Goal: Transaction & Acquisition: Purchase product/service

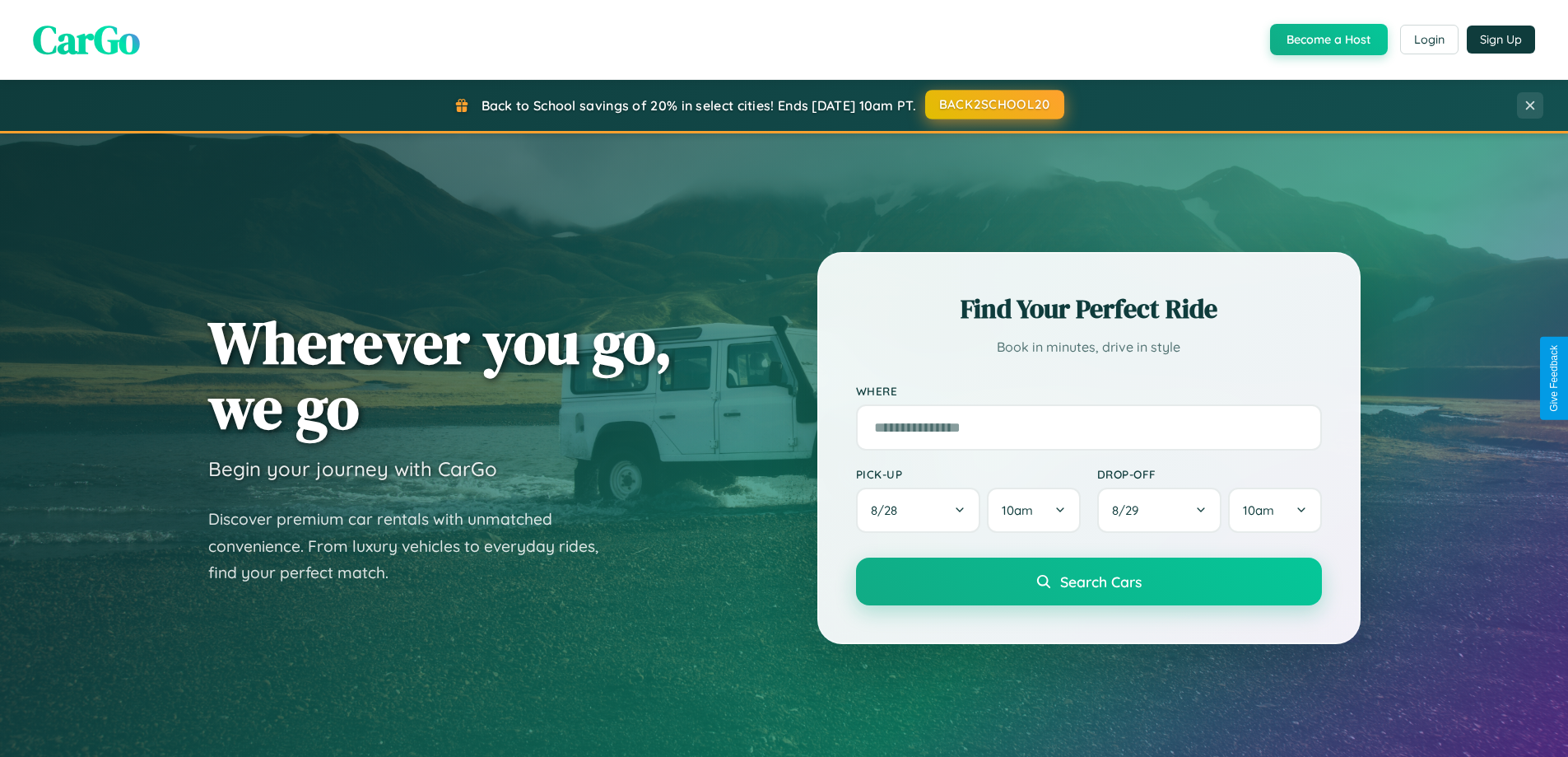
click at [994, 105] on button "BACK2SCHOOL20" at bounding box center [995, 105] width 139 height 30
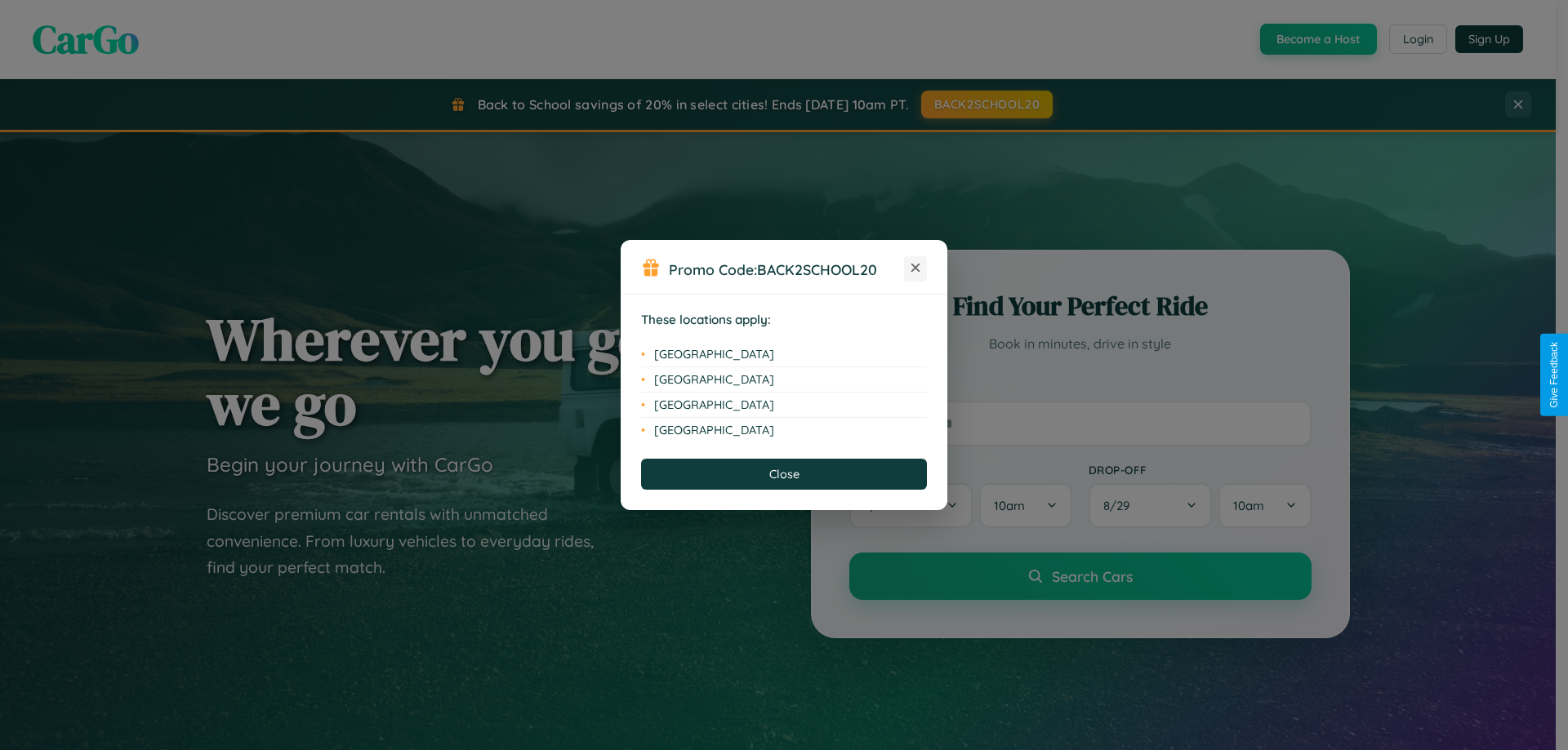
click at [915, 268] on icon at bounding box center [916, 268] width 9 height 9
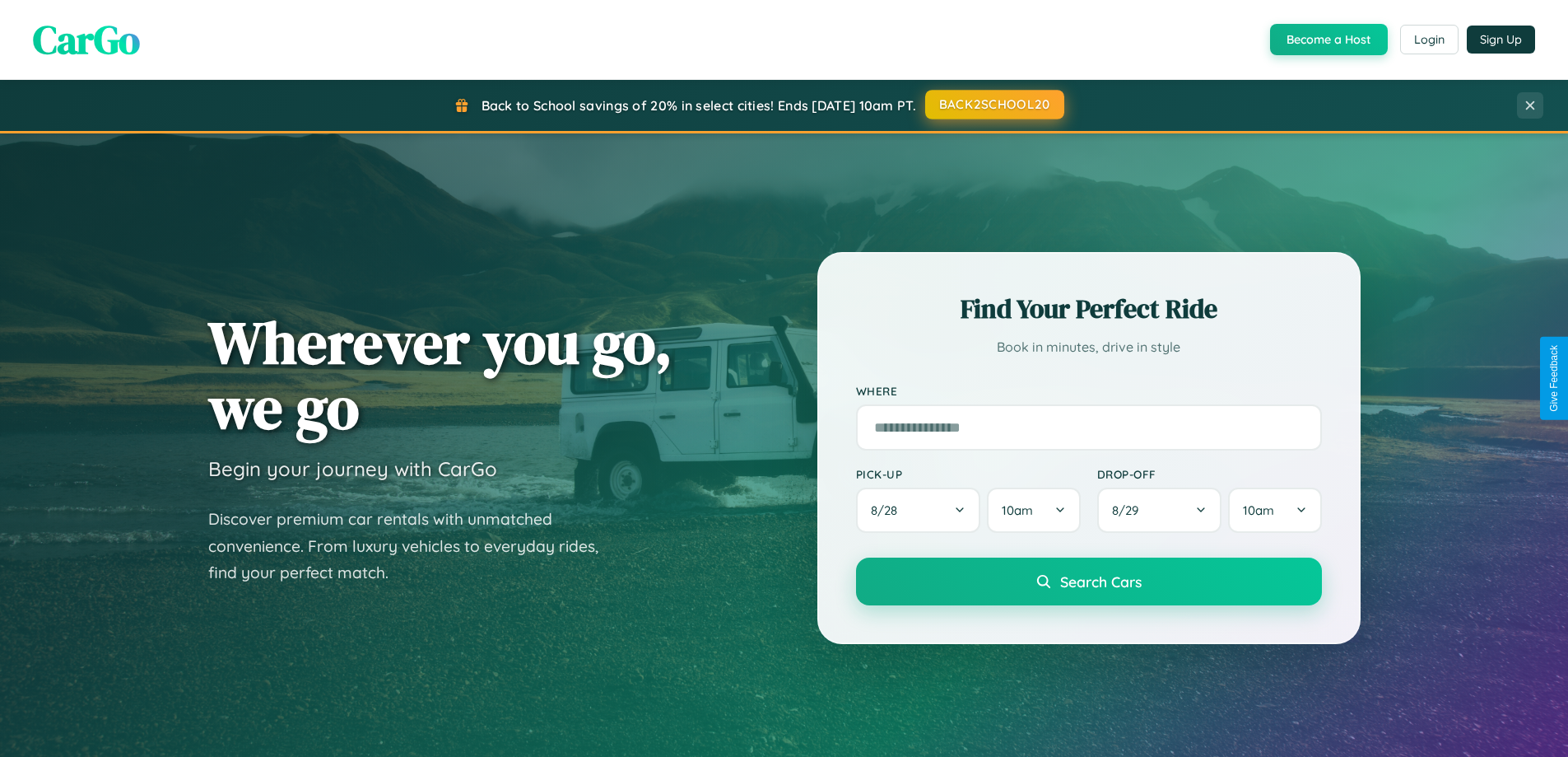
click at [994, 105] on button "BACK2SCHOOL20" at bounding box center [995, 105] width 139 height 30
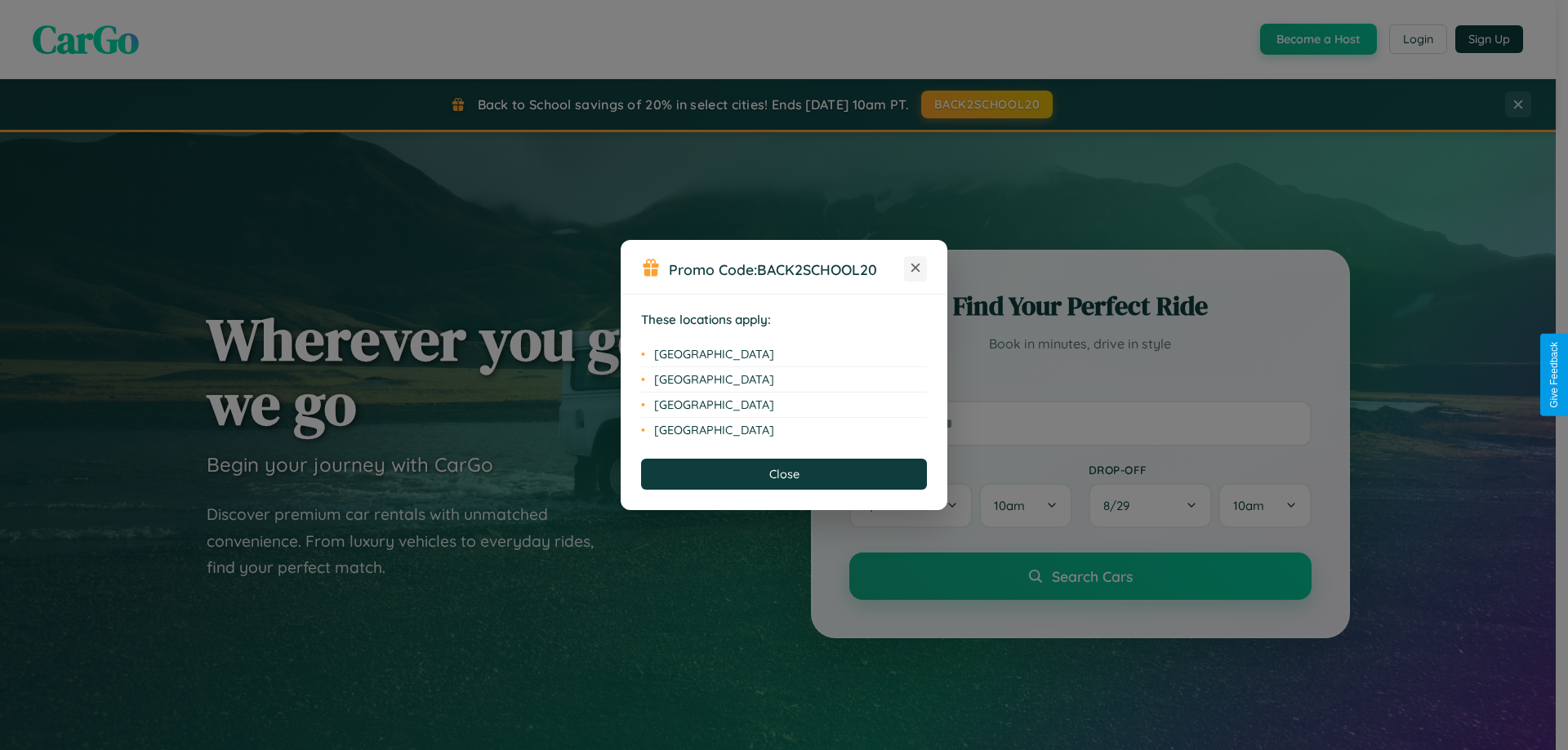
click at [915, 268] on icon at bounding box center [916, 268] width 9 height 9
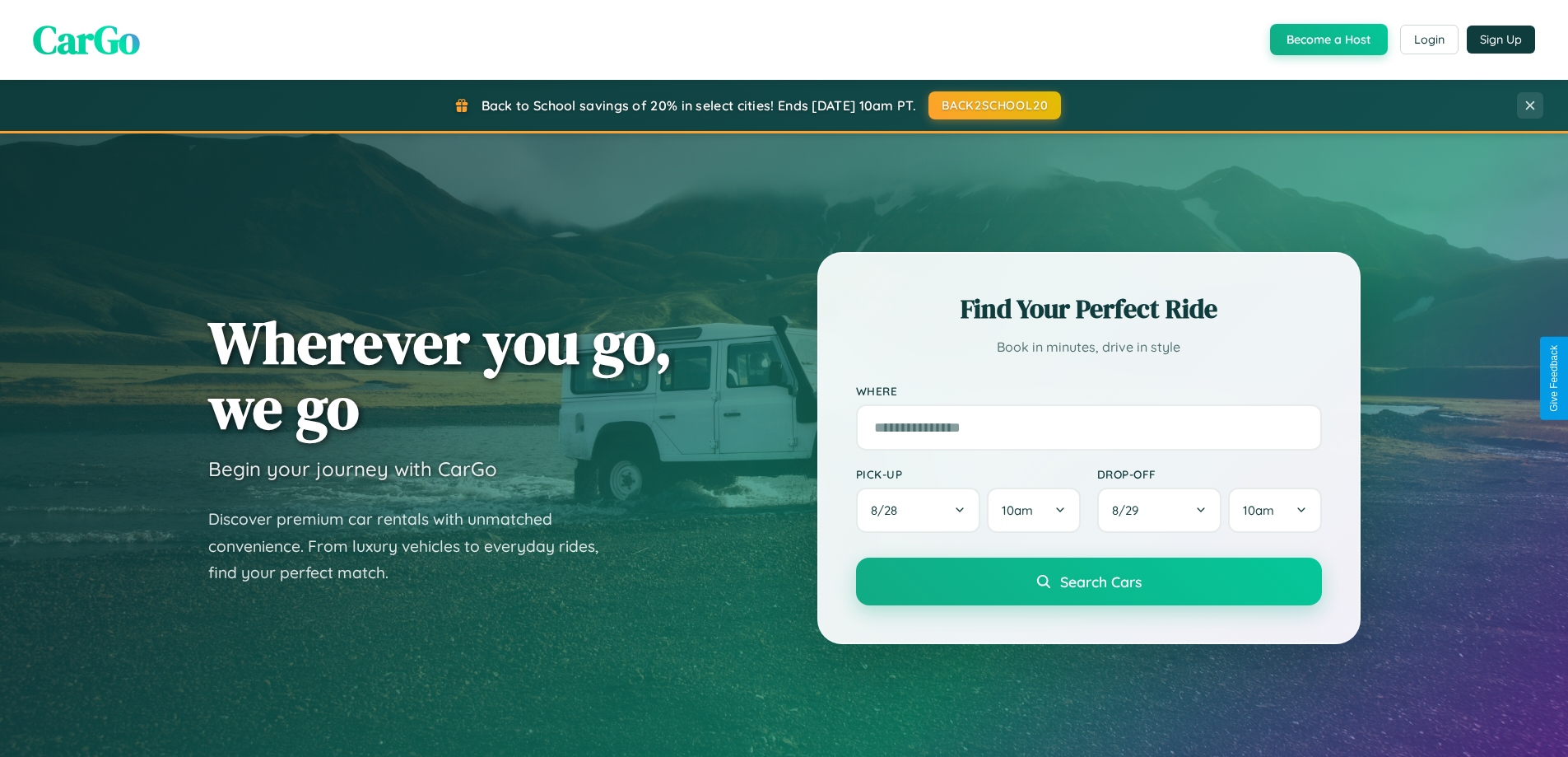
scroll to position [48, 0]
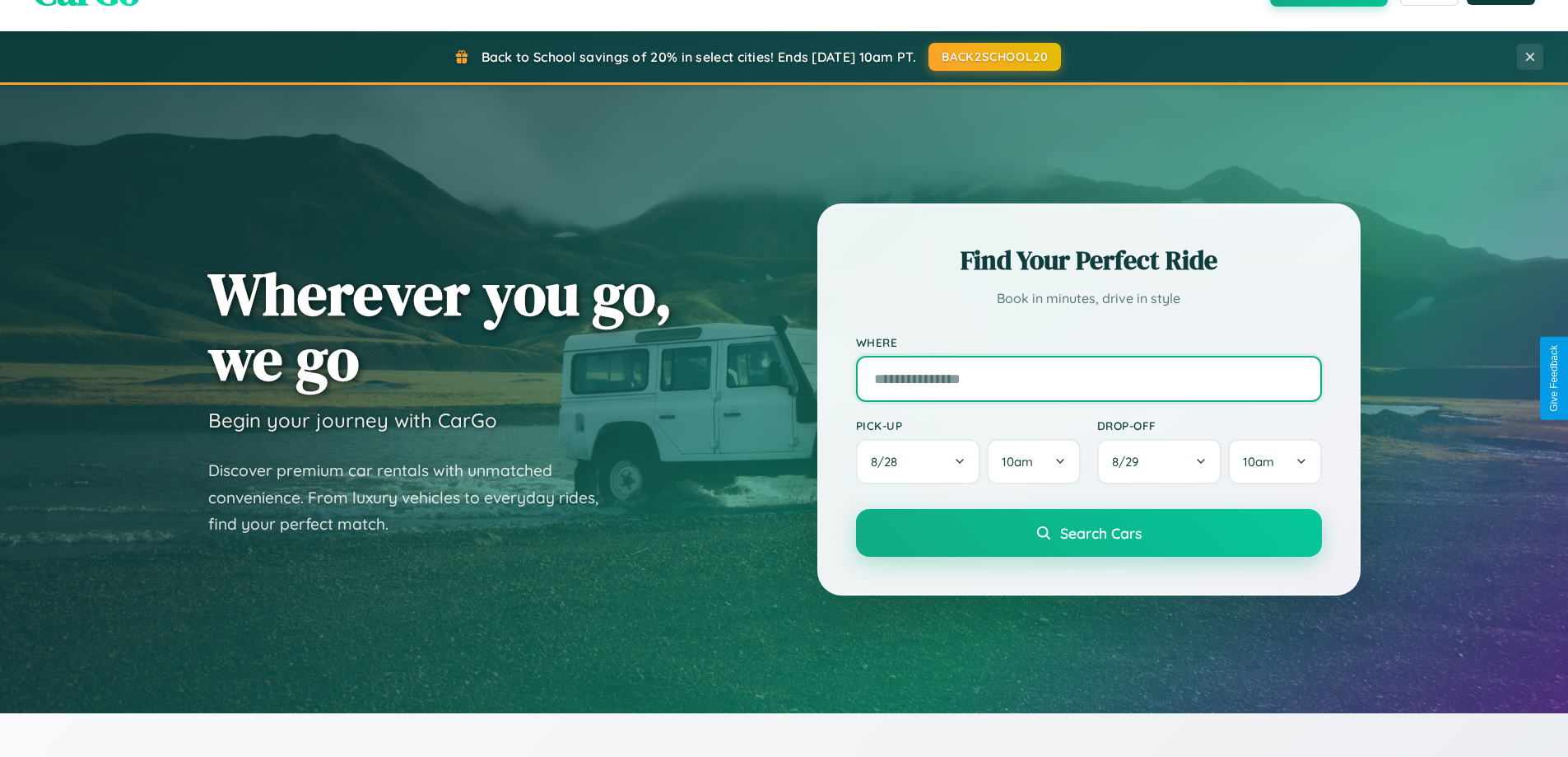
click at [1088, 378] on input "text" at bounding box center [1088, 379] width 466 height 46
type input "**********"
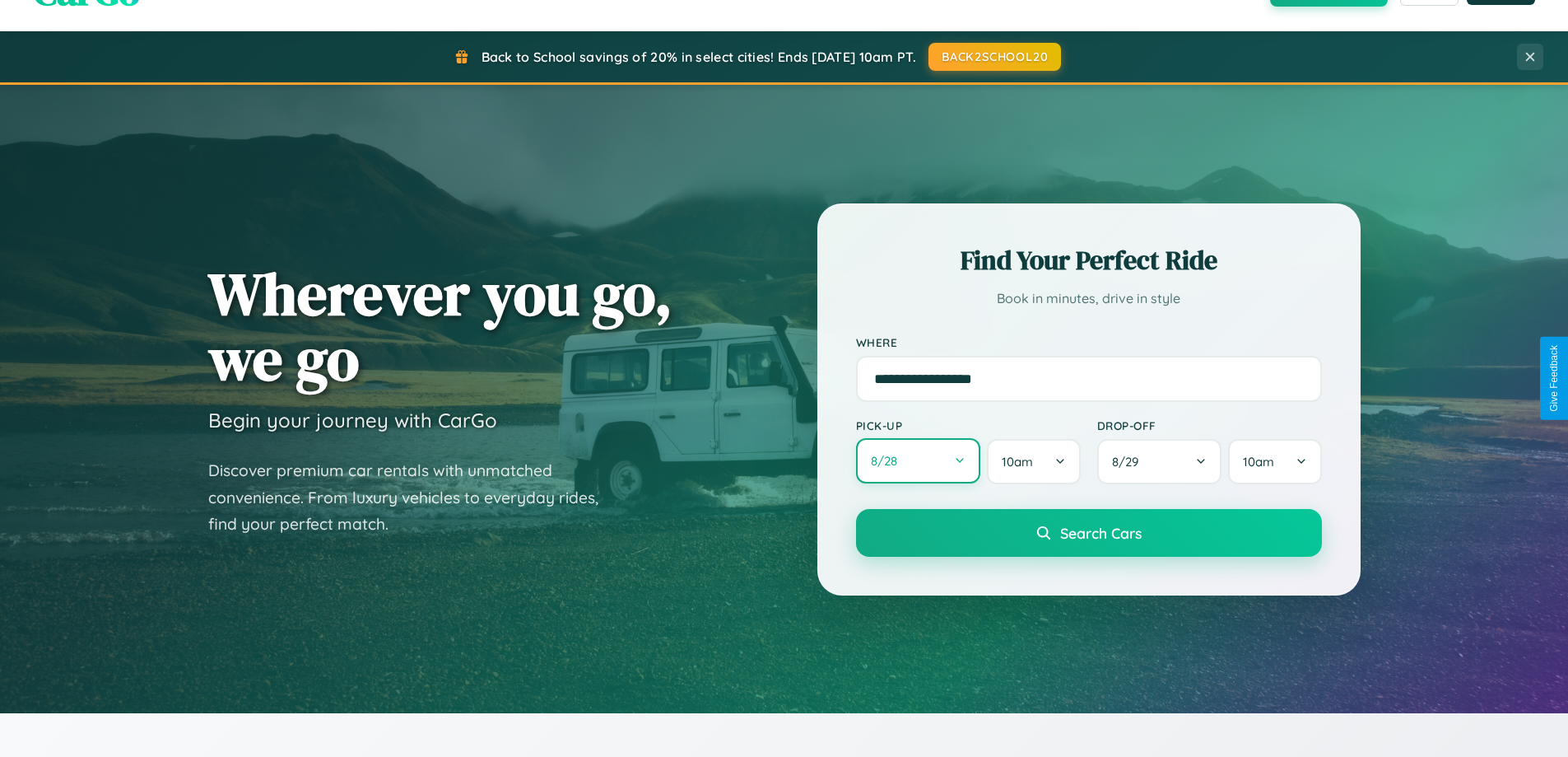
click at [918, 461] on button "8 / 28" at bounding box center [918, 461] width 125 height 45
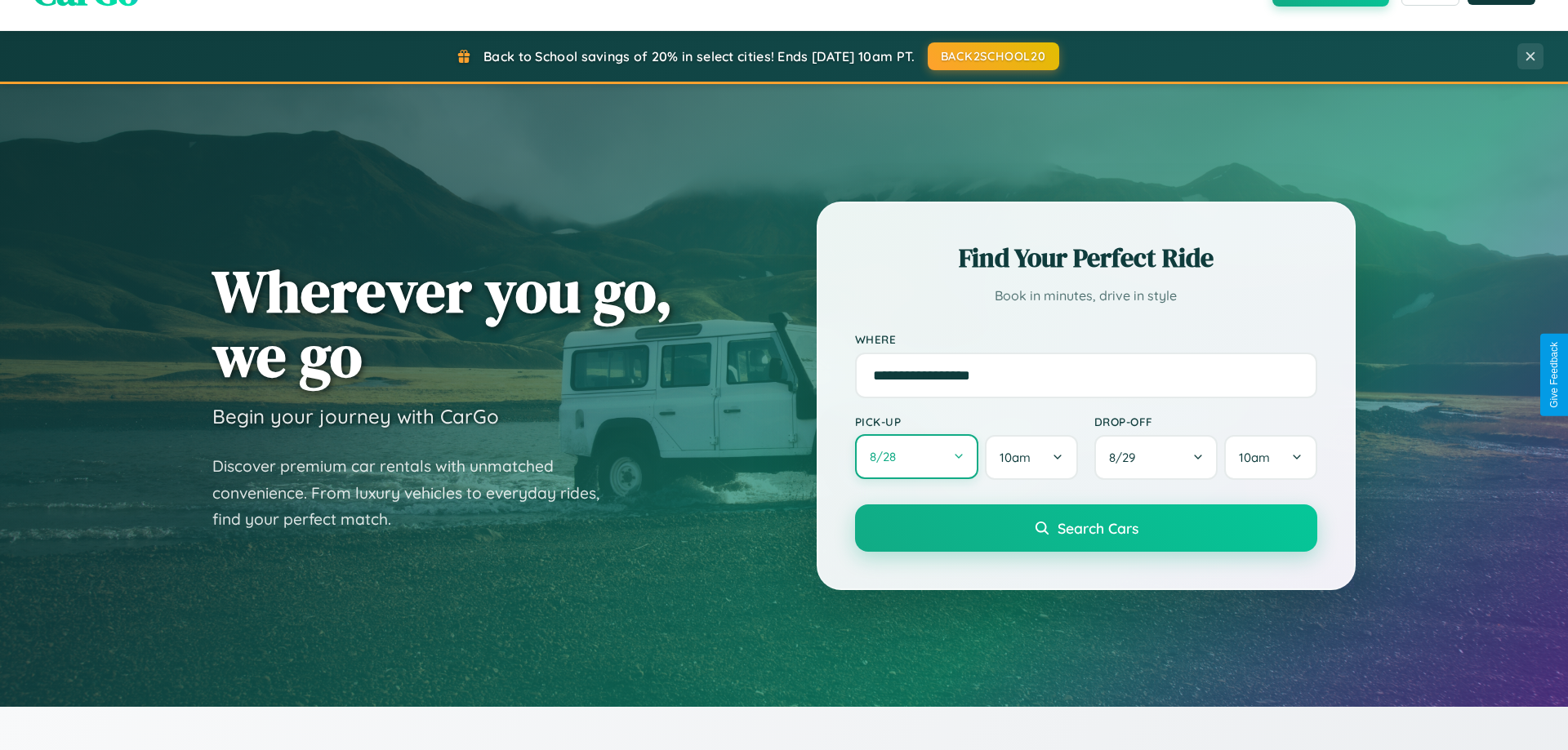
select select "*"
select select "****"
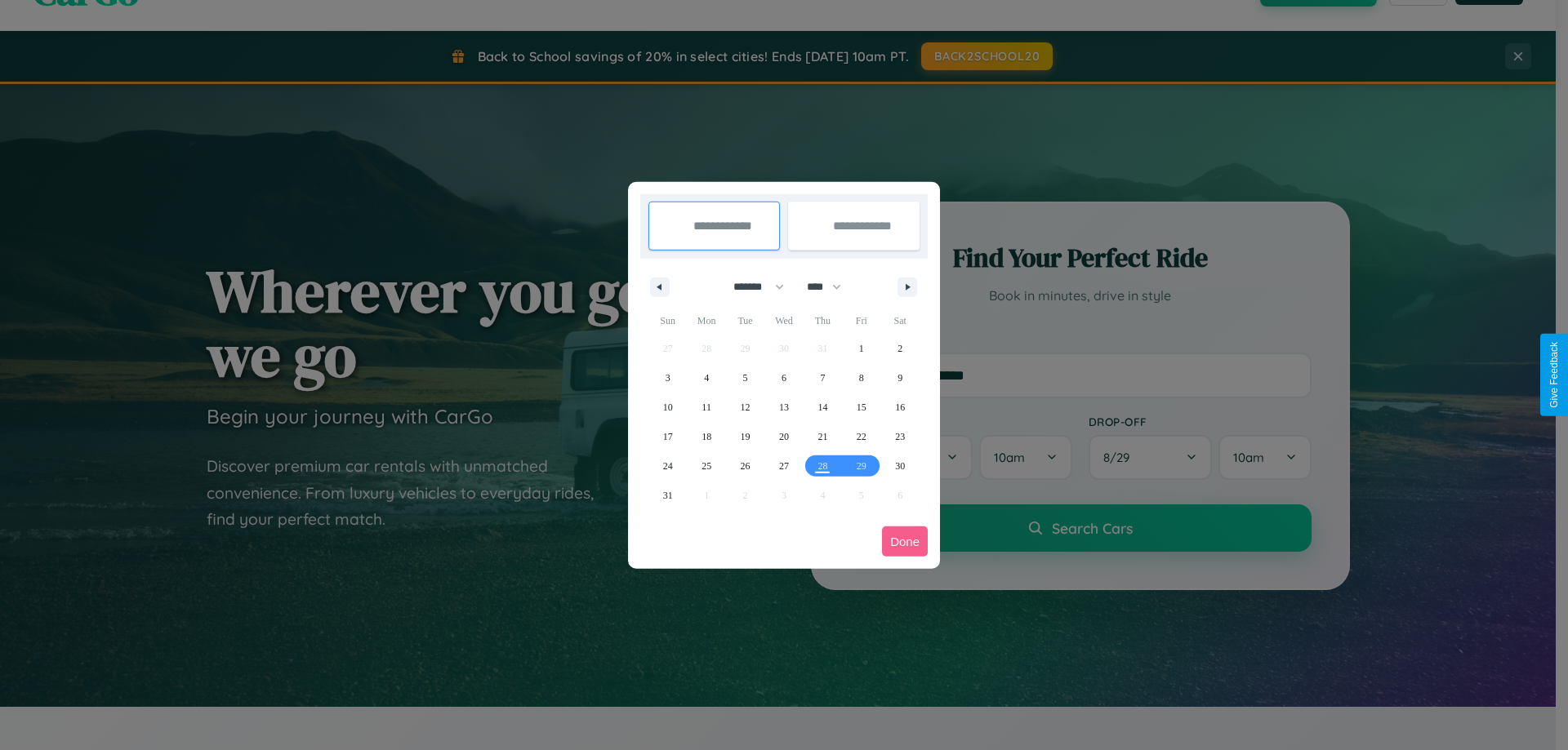
click at [751, 286] on select "******* ******** ***** ***** *** **** **** ****** ********* ******* ******** **…" at bounding box center [756, 286] width 70 height 27
select select "*"
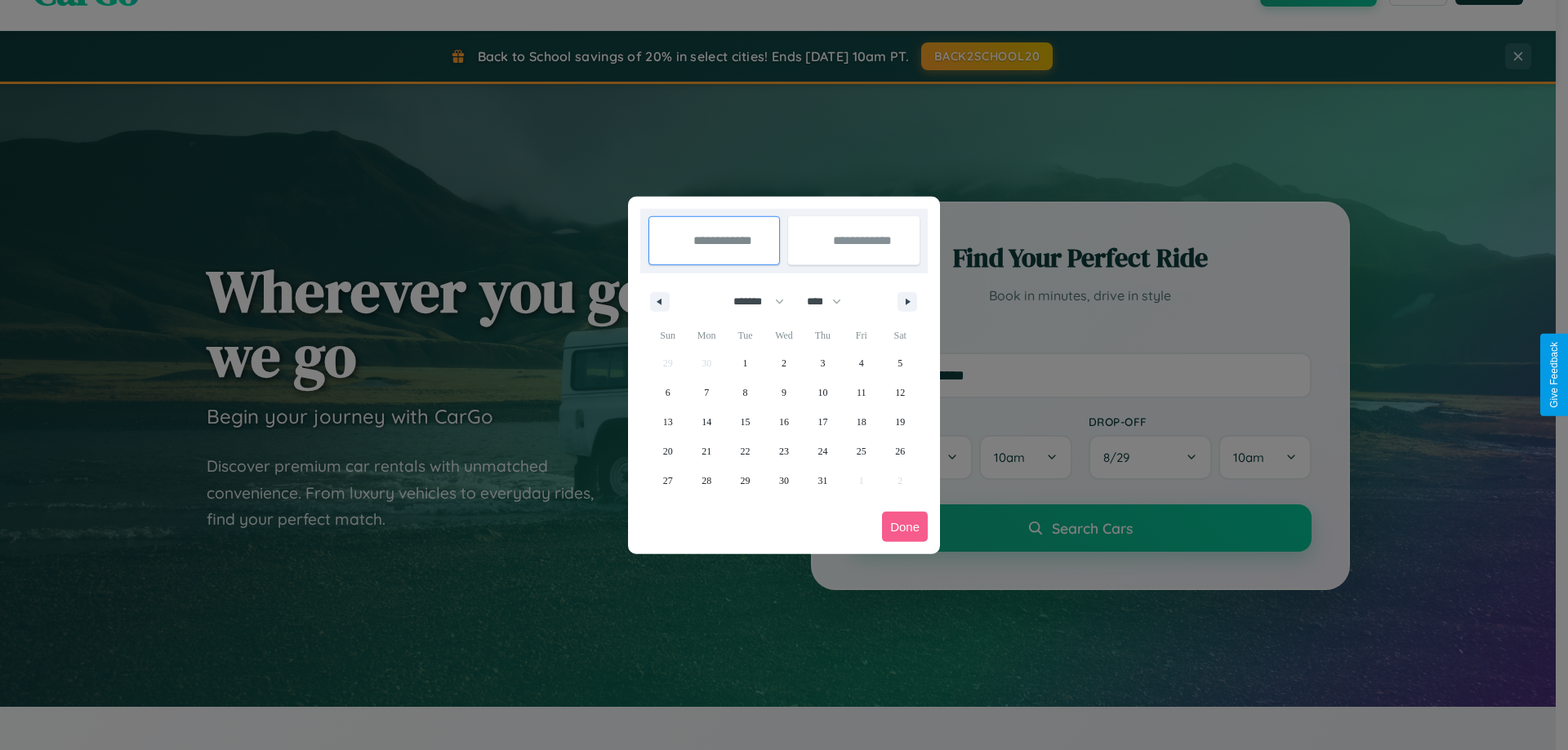
click at [831, 301] on select "**** **** **** **** **** **** **** **** **** **** **** **** **** **** **** ****…" at bounding box center [822, 301] width 49 height 27
select select "****"
click at [861, 363] on span "3" at bounding box center [861, 364] width 5 height 29
type input "**********"
click at [706, 421] on span "13" at bounding box center [706, 422] width 10 height 29
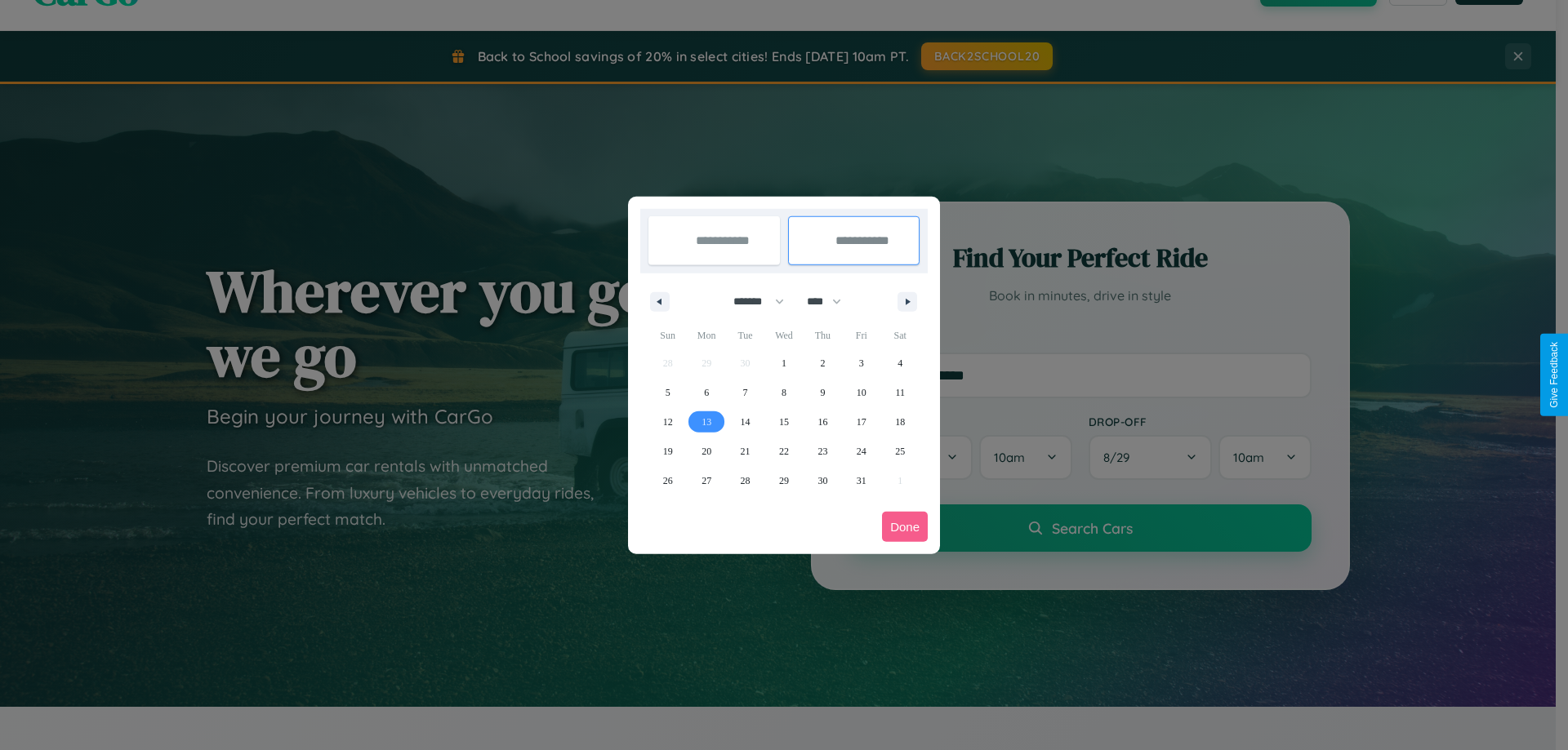
type input "**********"
click at [905, 526] on button "Done" at bounding box center [905, 526] width 46 height 30
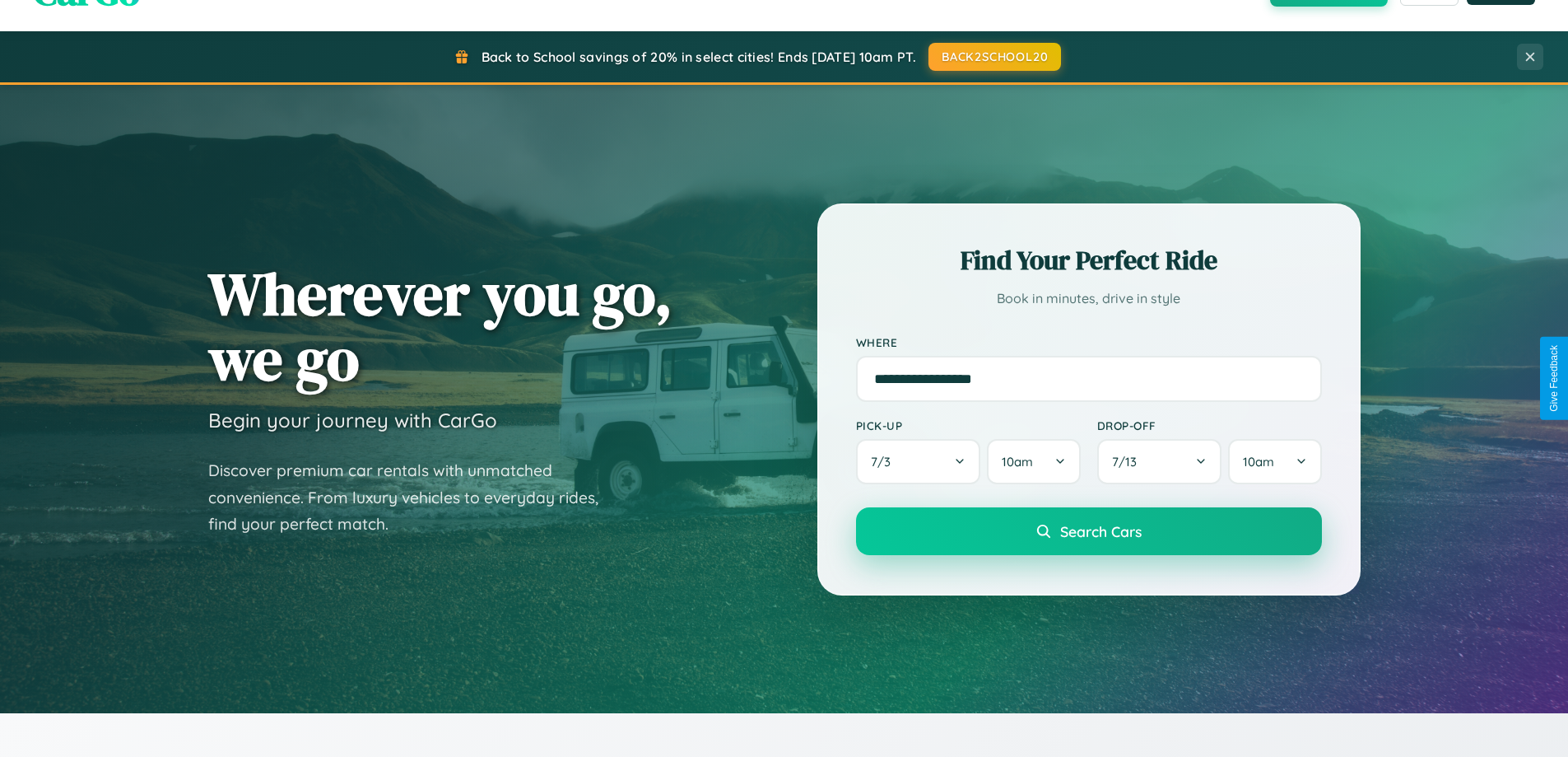
click at [1088, 531] on span "Search Cars" at bounding box center [1101, 532] width 82 height 19
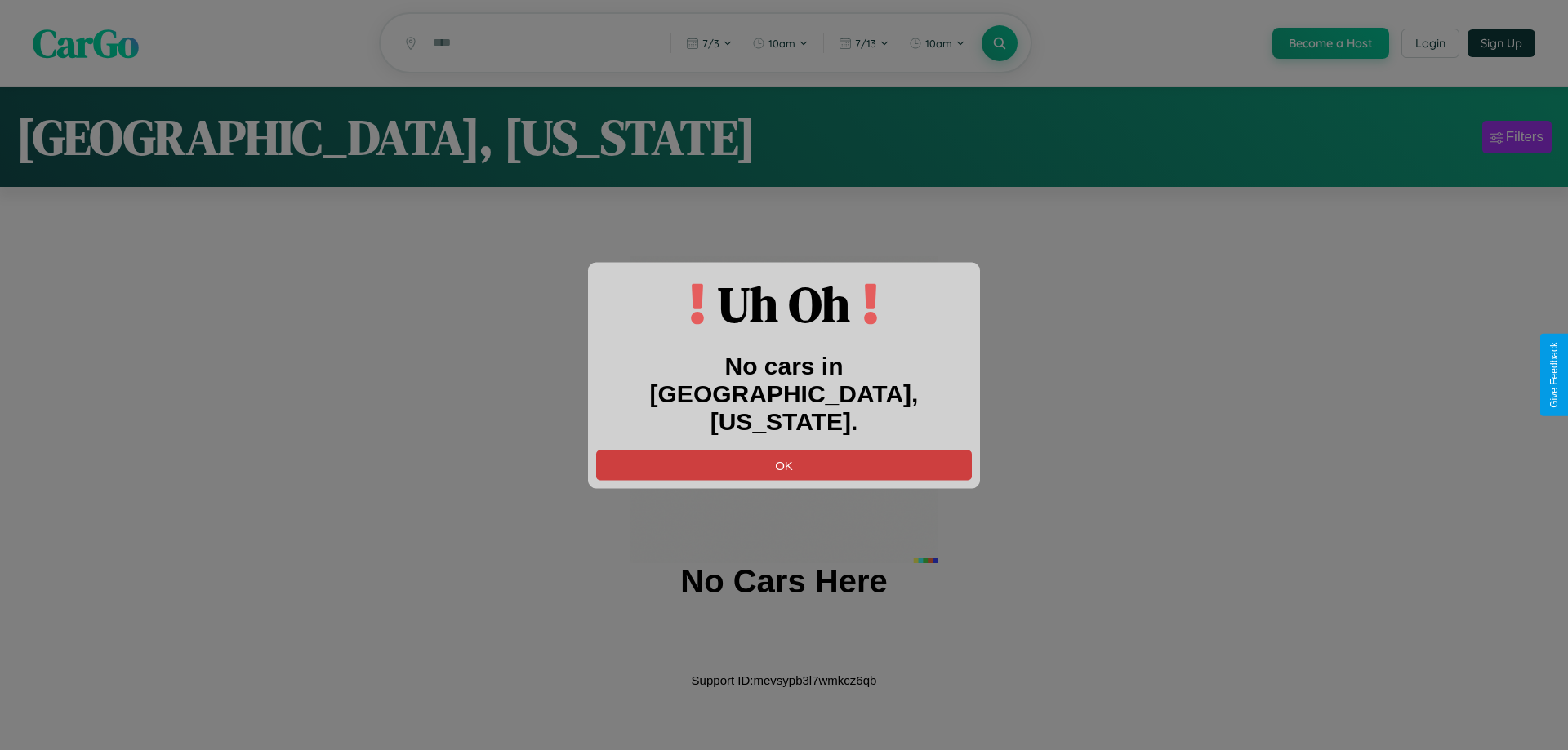
click at [784, 450] on button "OK" at bounding box center [784, 465] width 376 height 30
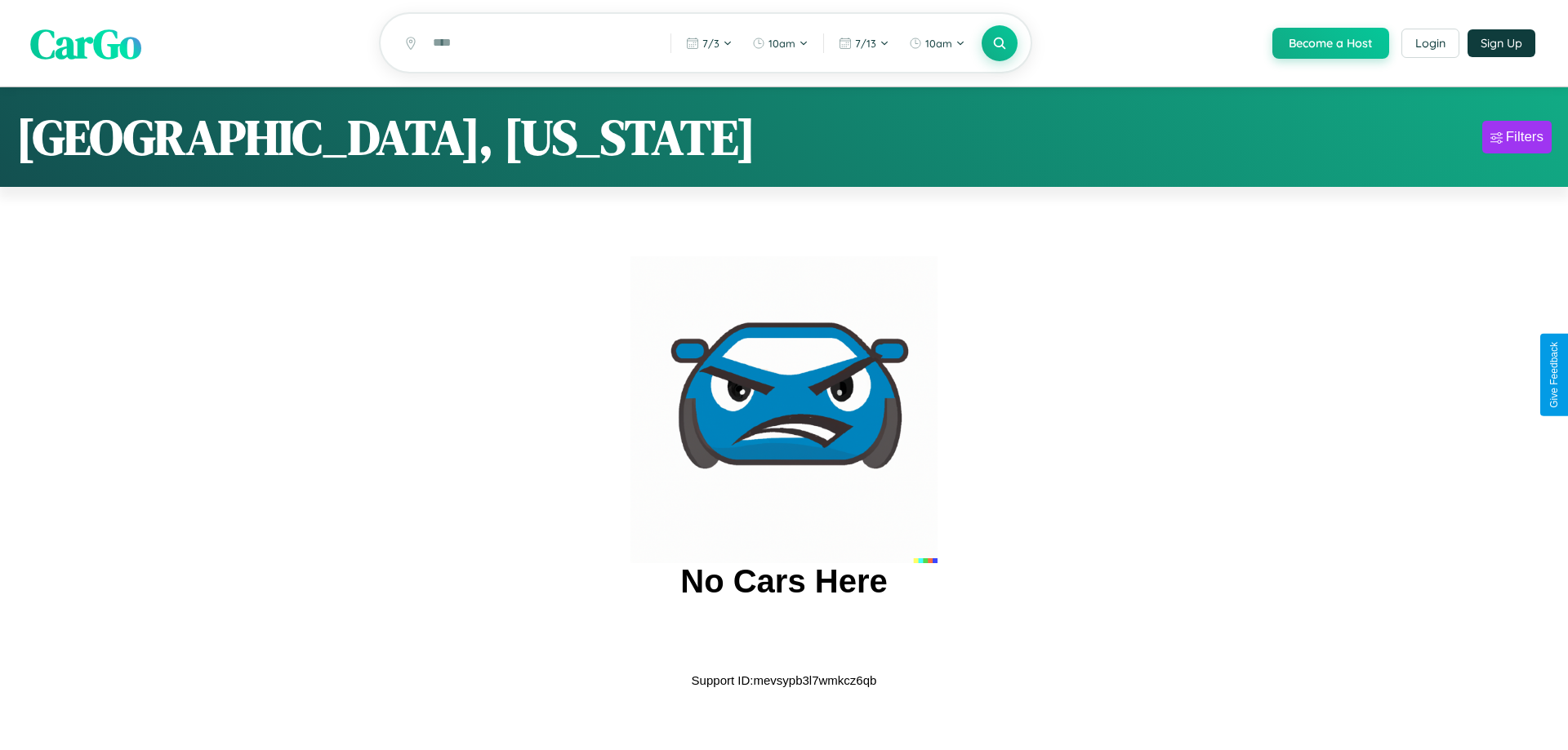
click at [85, 44] on span "CarGo" at bounding box center [85, 42] width 111 height 56
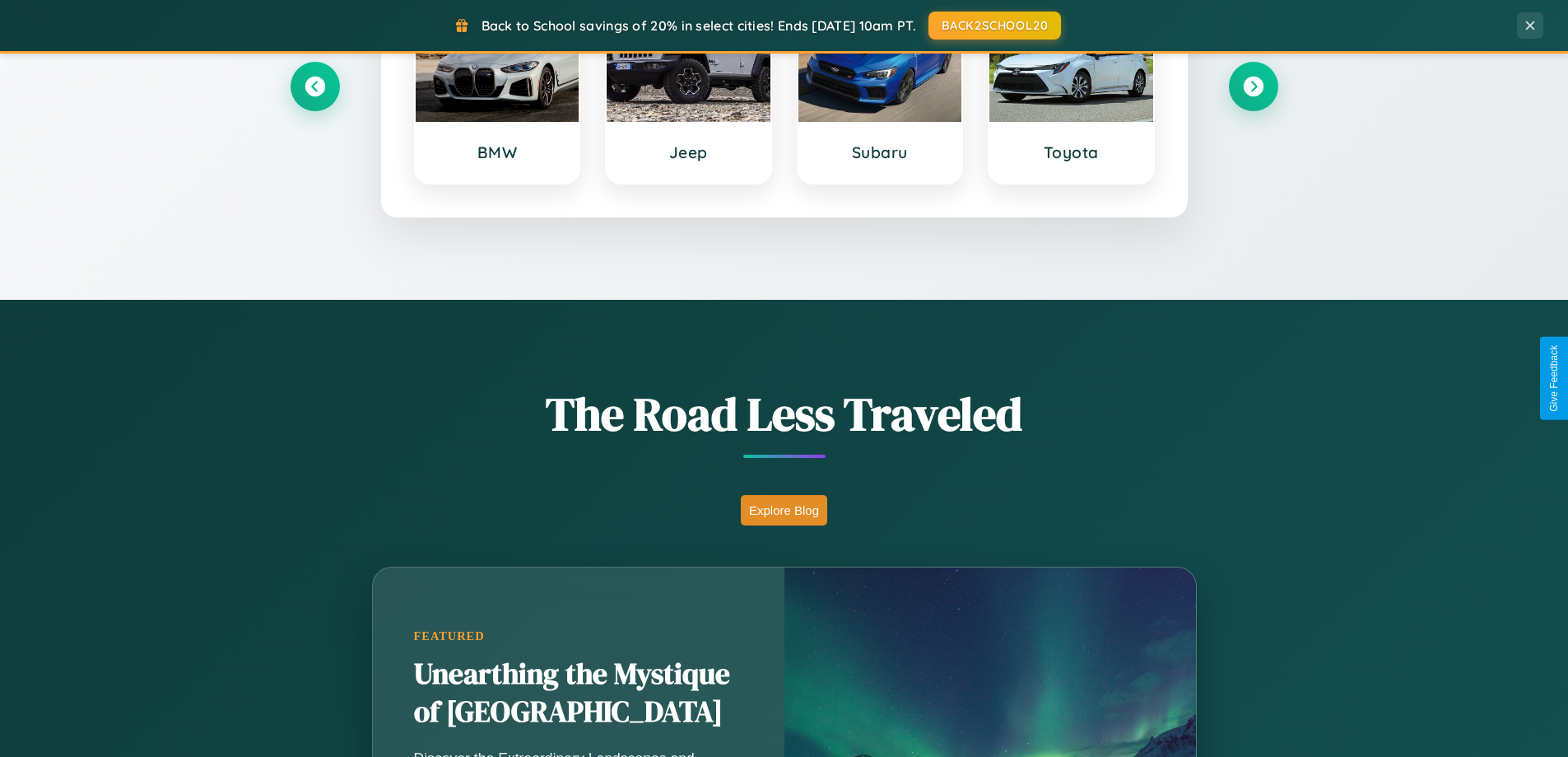
scroll to position [2646, 0]
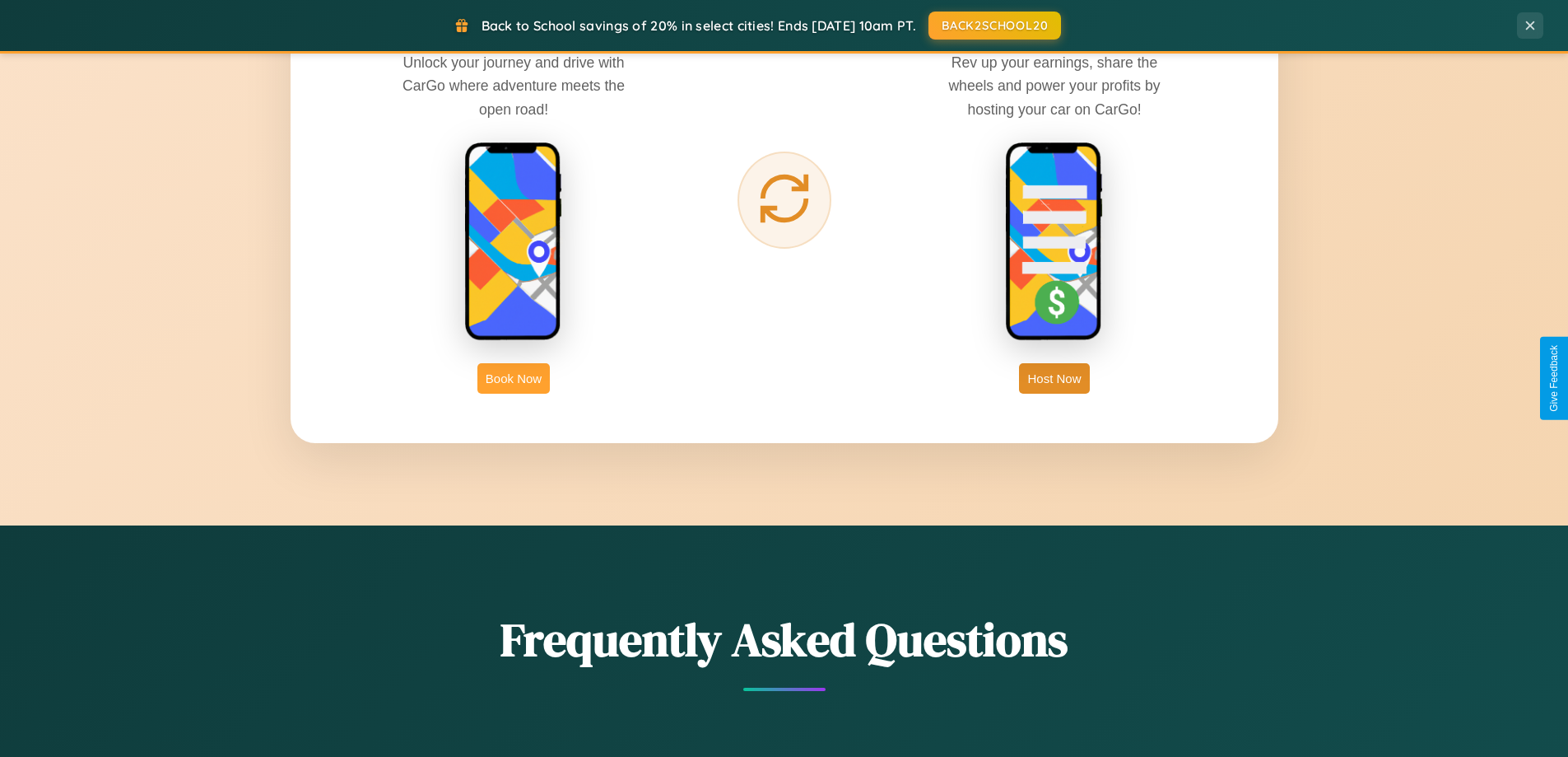
click at [514, 378] on button "Book Now" at bounding box center [514, 378] width 72 height 31
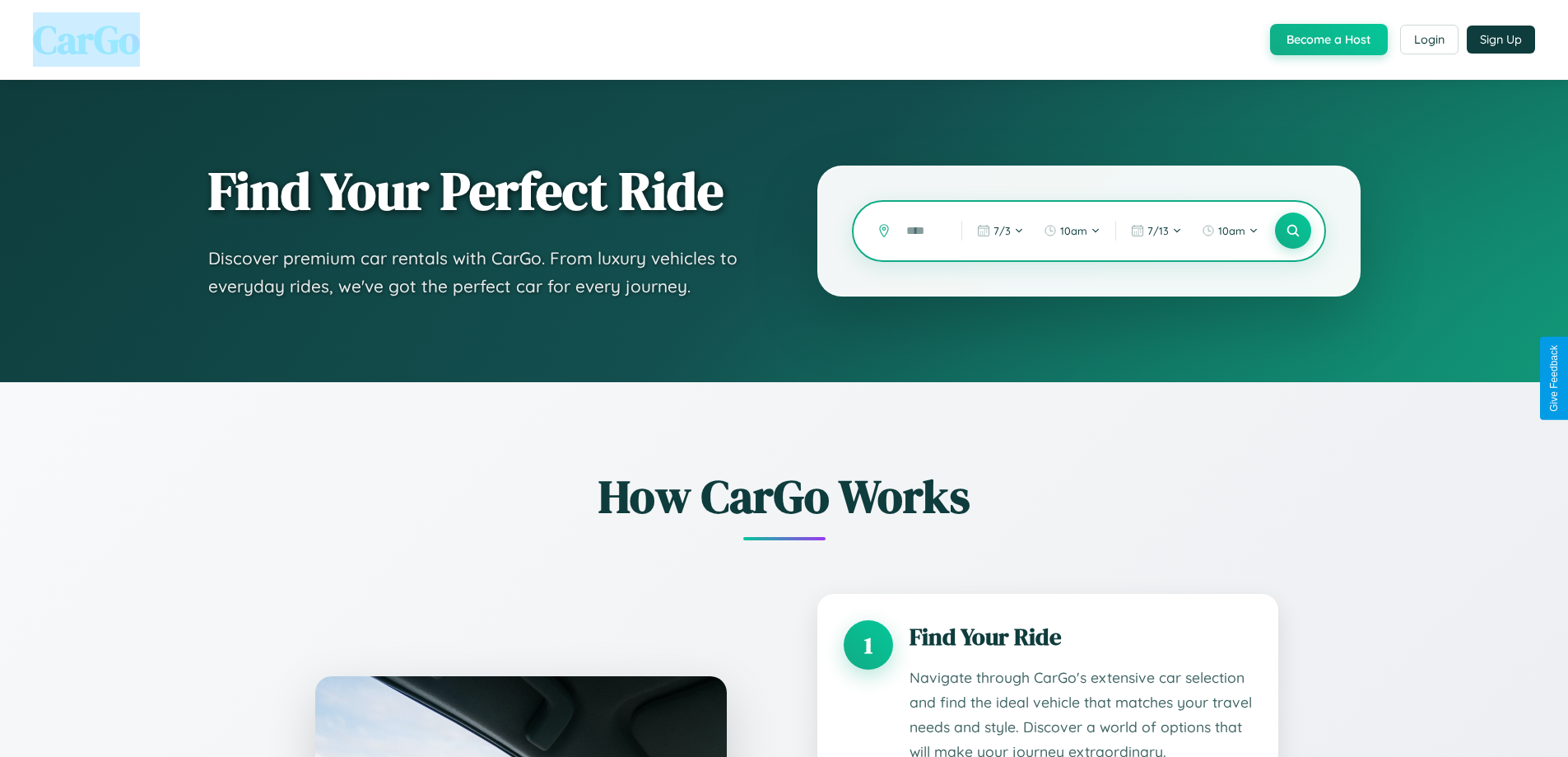
click at [922, 231] on input "text" at bounding box center [922, 231] width 47 height 29
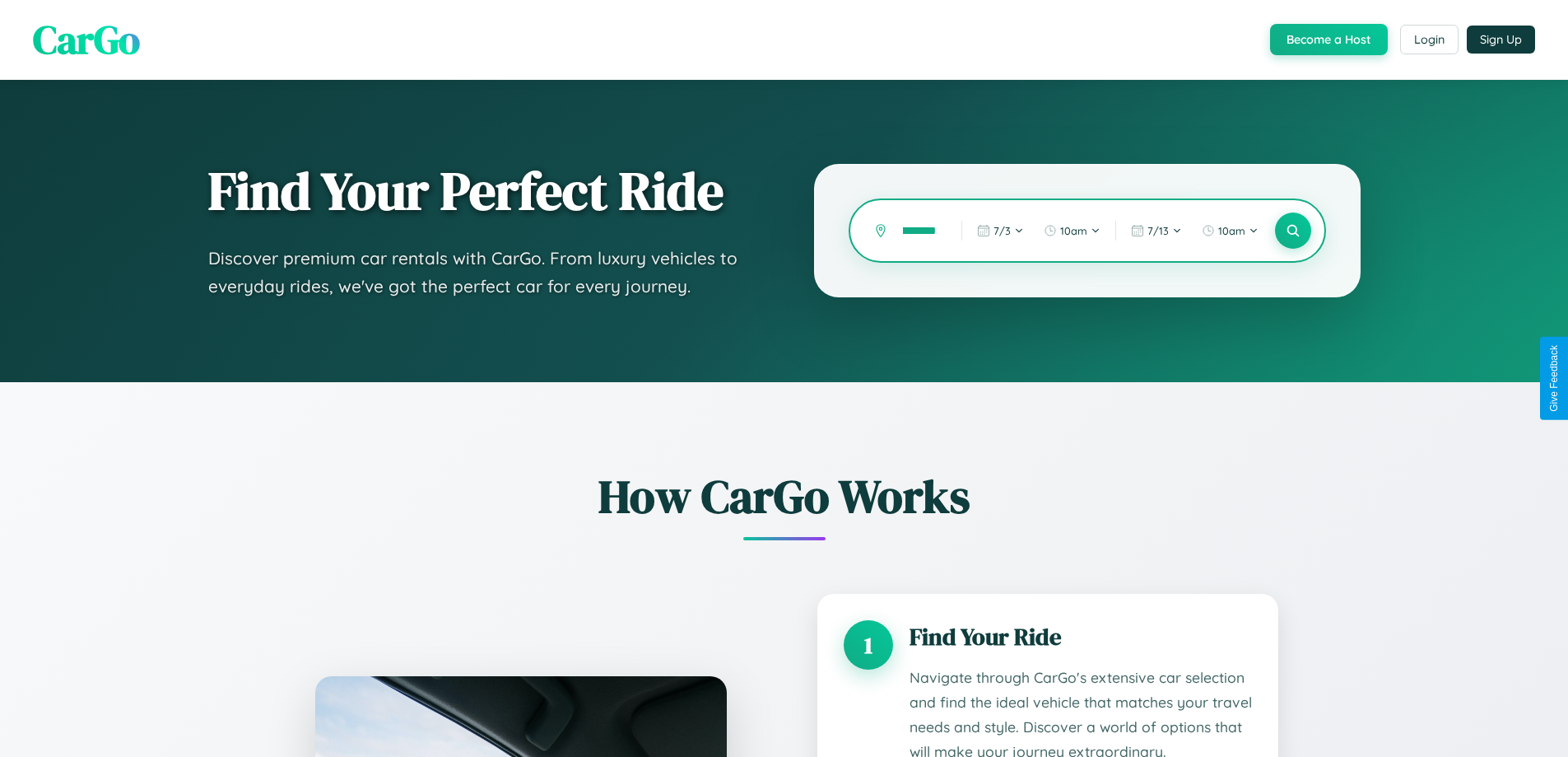
scroll to position [0, 33]
type input "**********"
click at [1293, 231] on icon at bounding box center [1293, 231] width 16 height 16
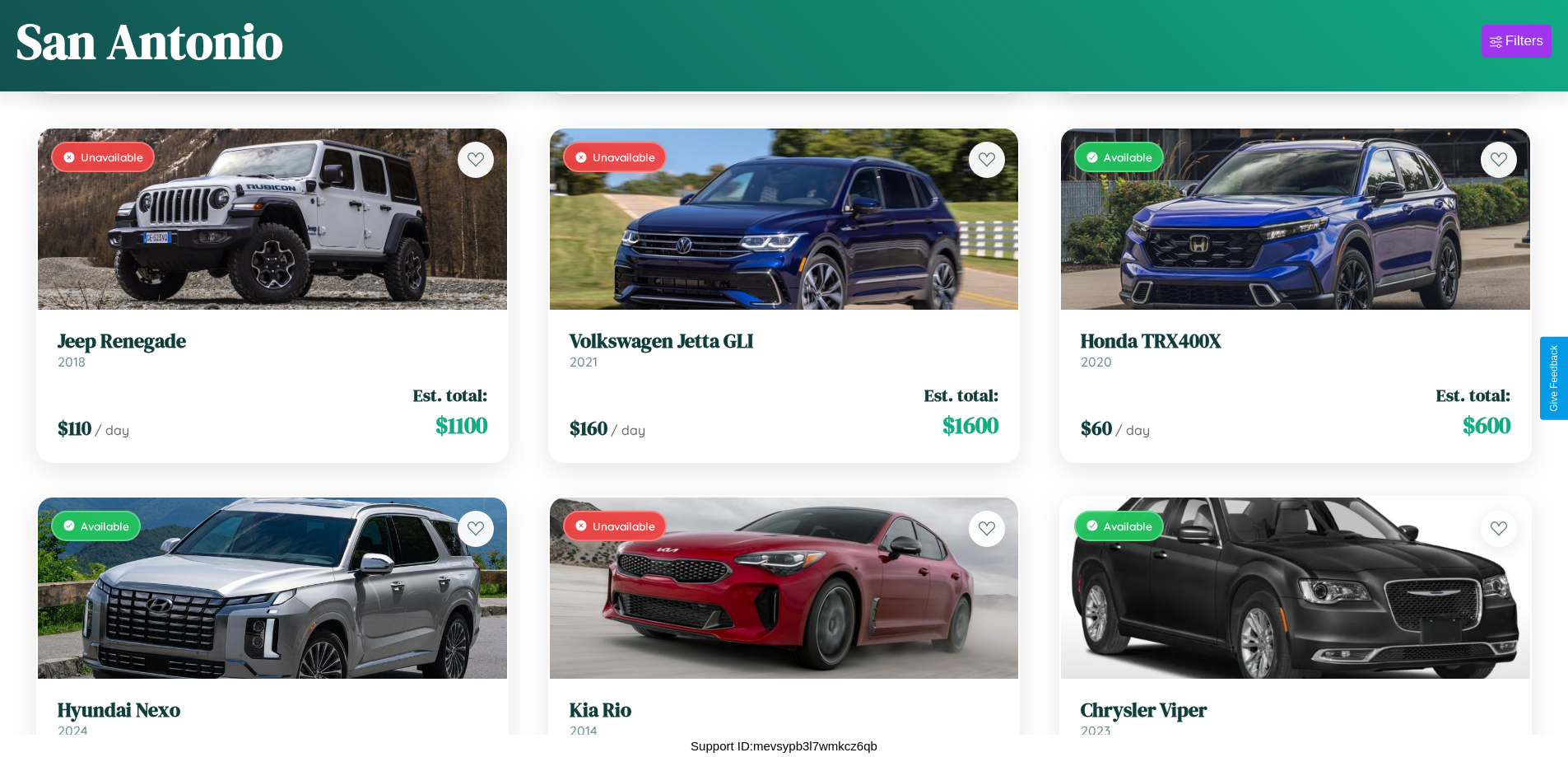
scroll to position [4288, 0]
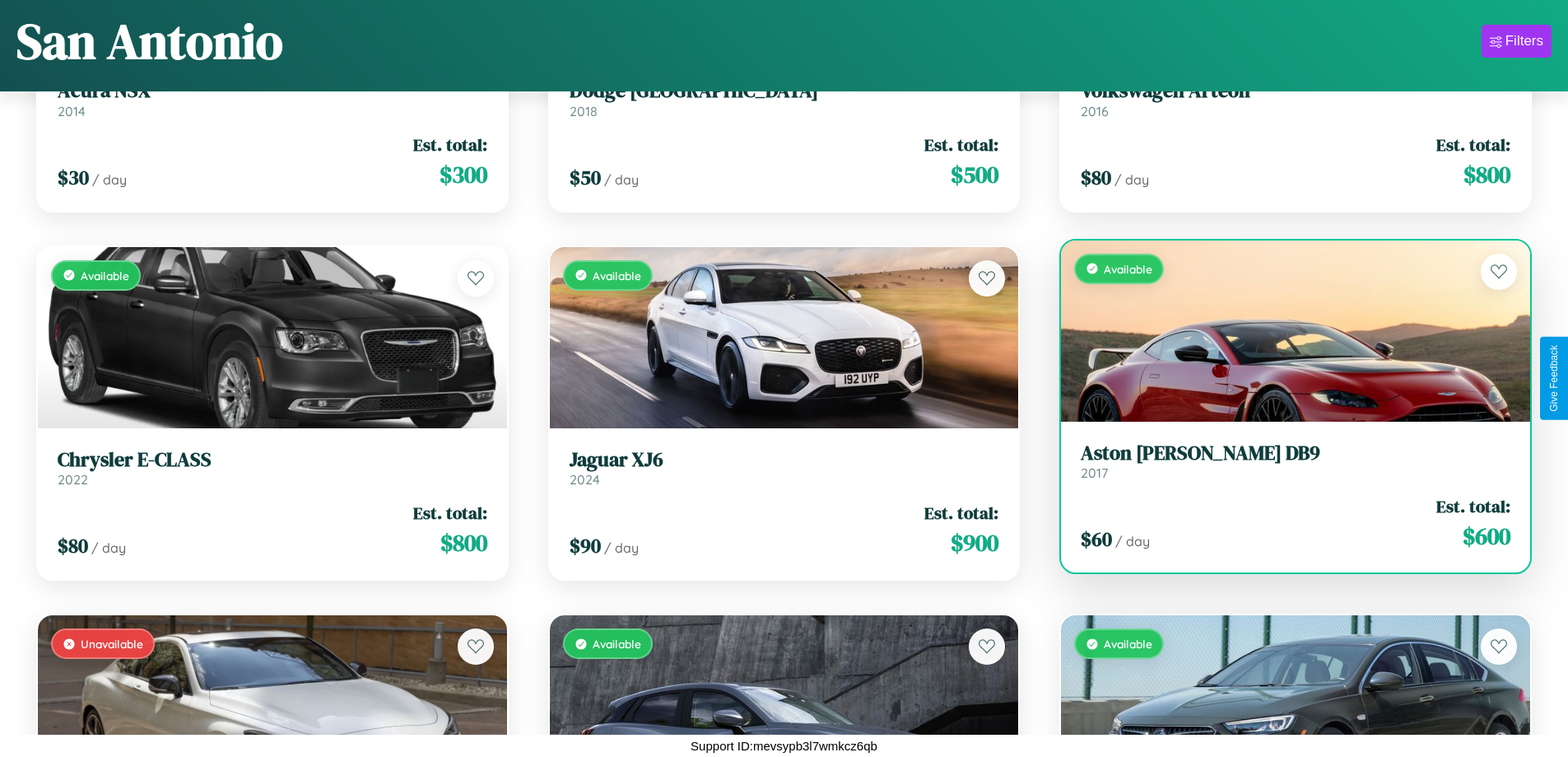
click at [1286, 334] on div "Available" at bounding box center [1296, 332] width 470 height 182
click at [1286, 330] on div "Available" at bounding box center [1296, 332] width 470 height 182
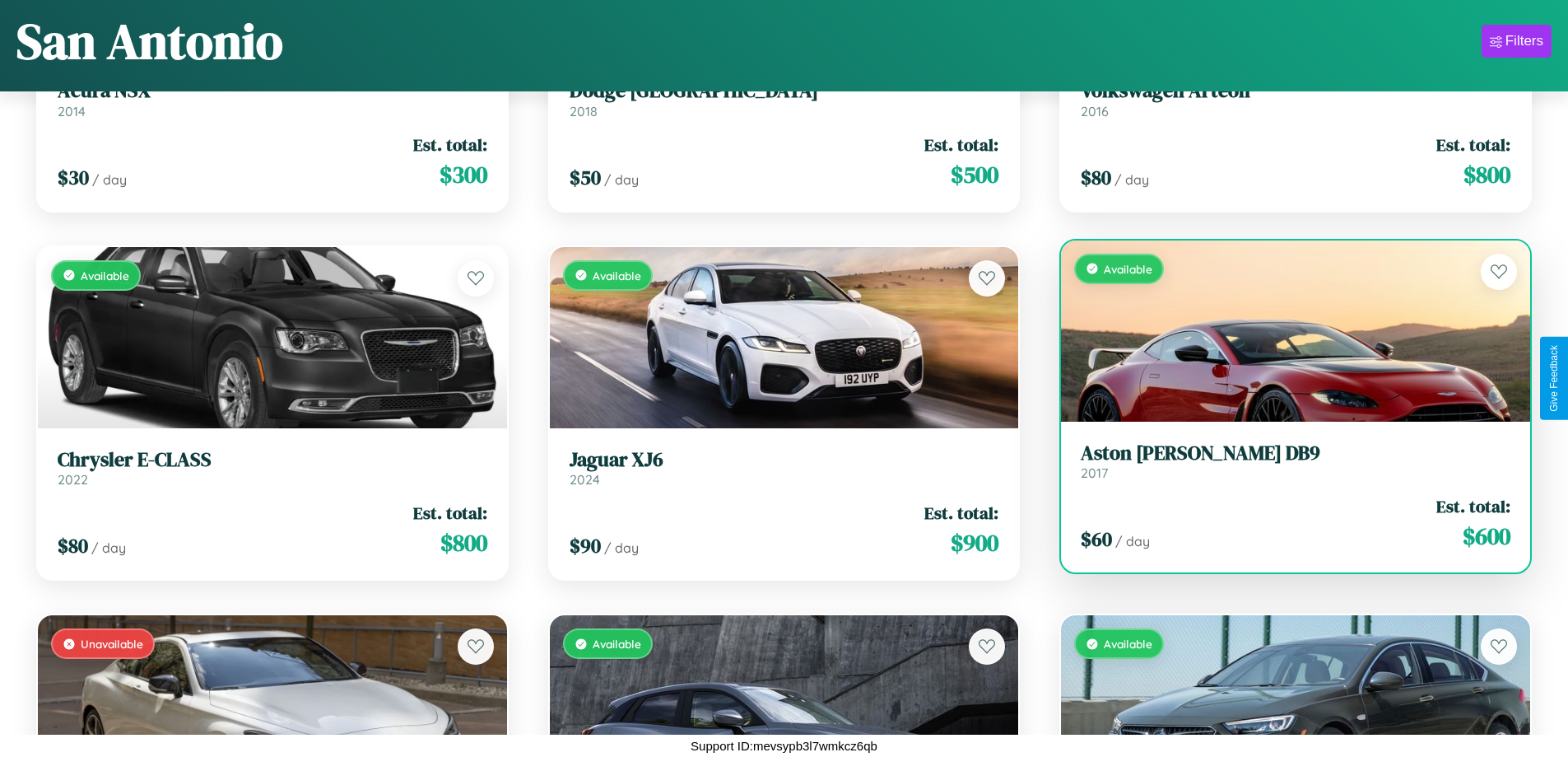
click at [1286, 330] on div "Available" at bounding box center [1296, 332] width 470 height 182
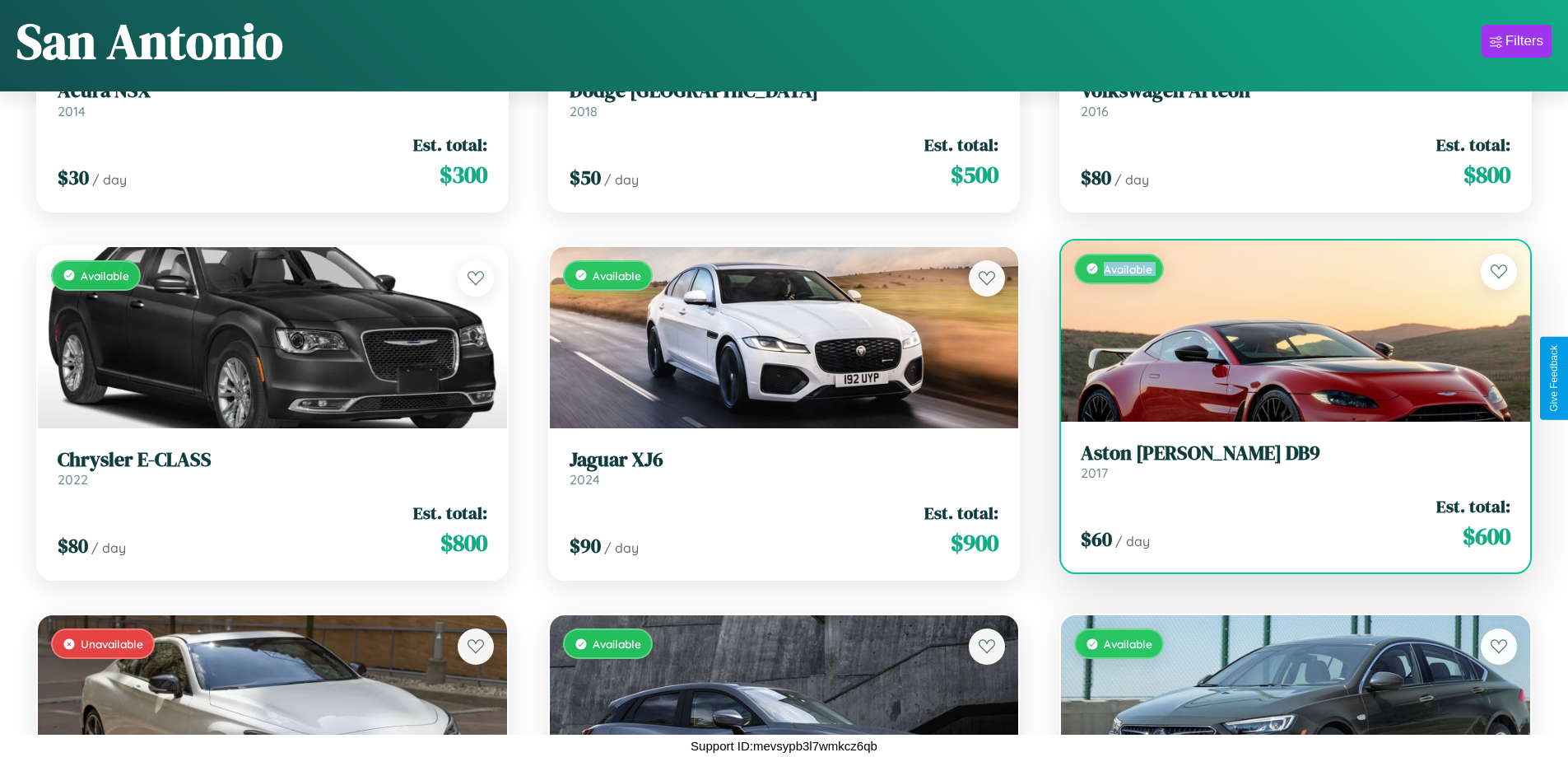
click at [1286, 330] on div "Available" at bounding box center [1296, 332] width 470 height 182
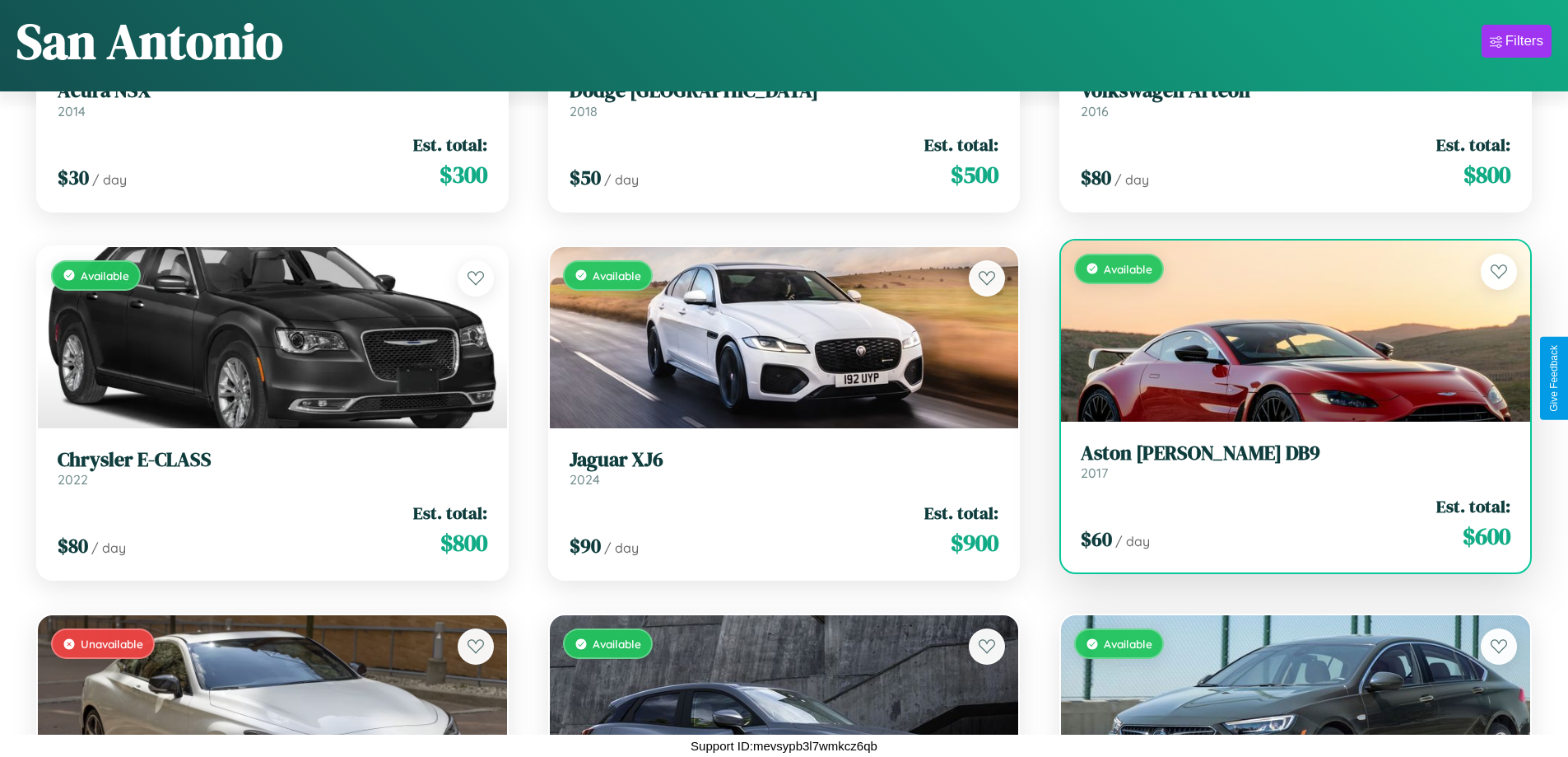
click at [1286, 330] on div "Available" at bounding box center [1296, 332] width 470 height 182
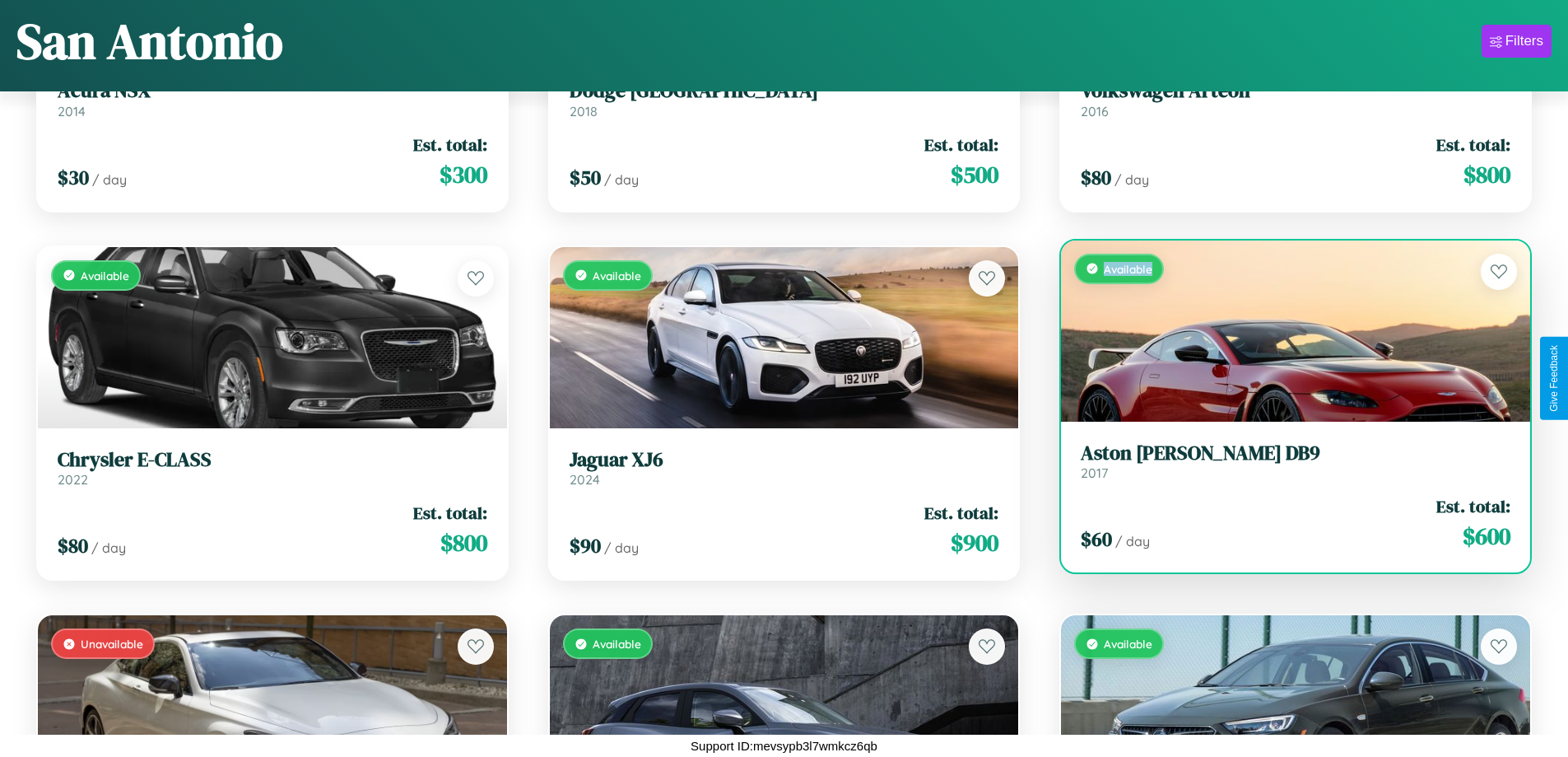
click at [1286, 330] on div "Available" at bounding box center [1296, 332] width 470 height 182
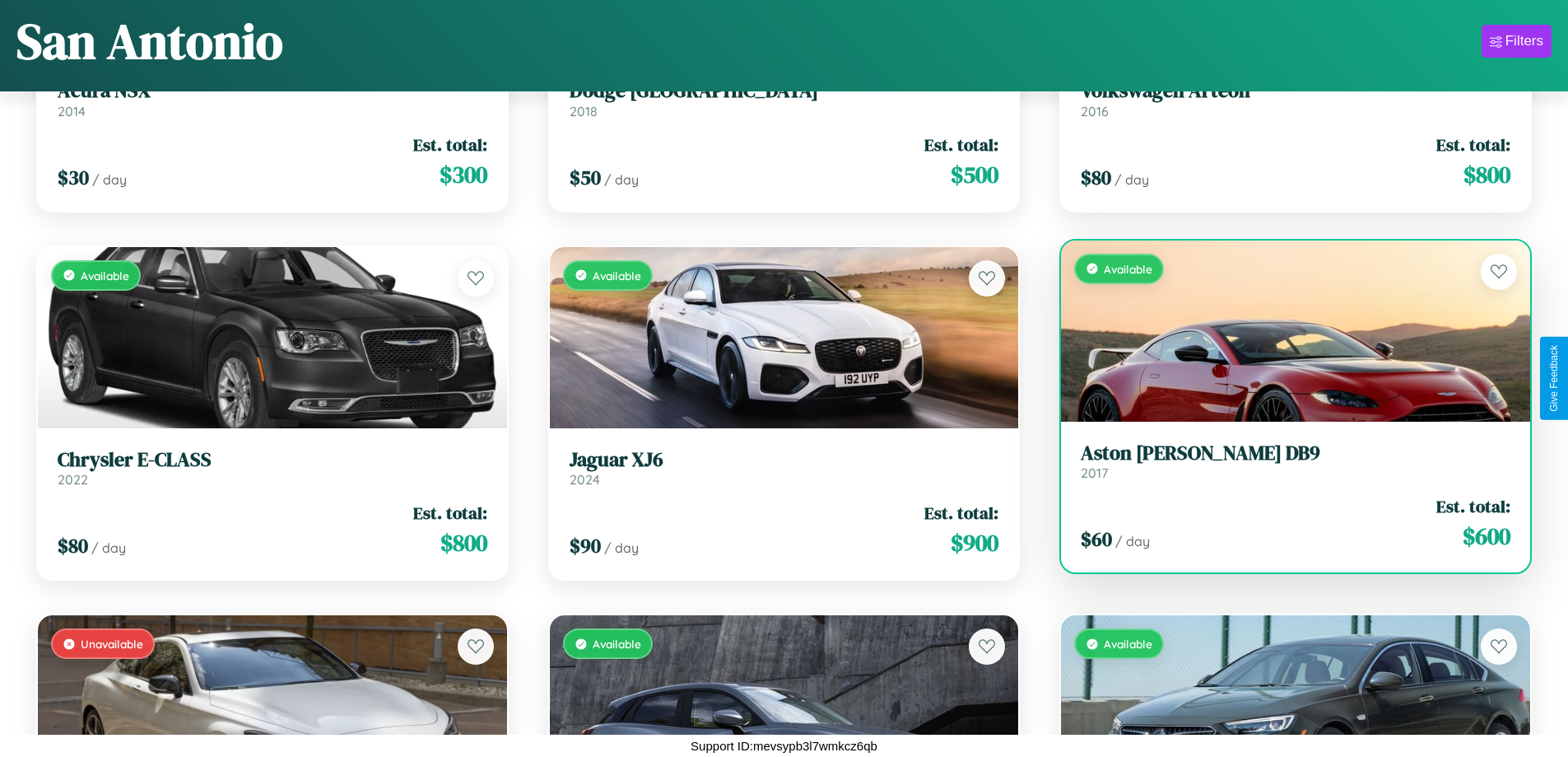
click at [1286, 461] on h3 "Aston Martin DB9" at bounding box center [1296, 453] width 430 height 24
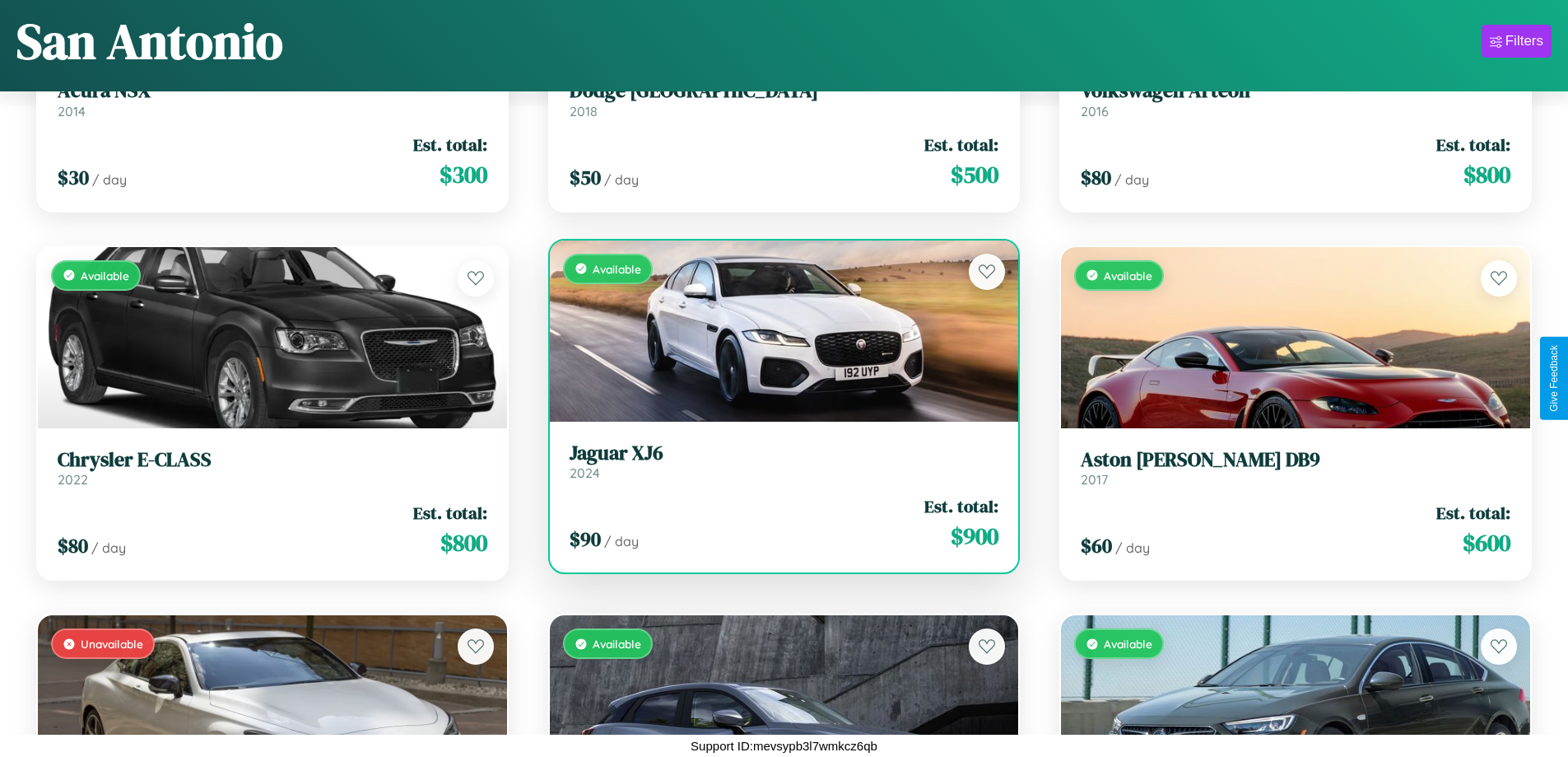
scroll to position [6502, 0]
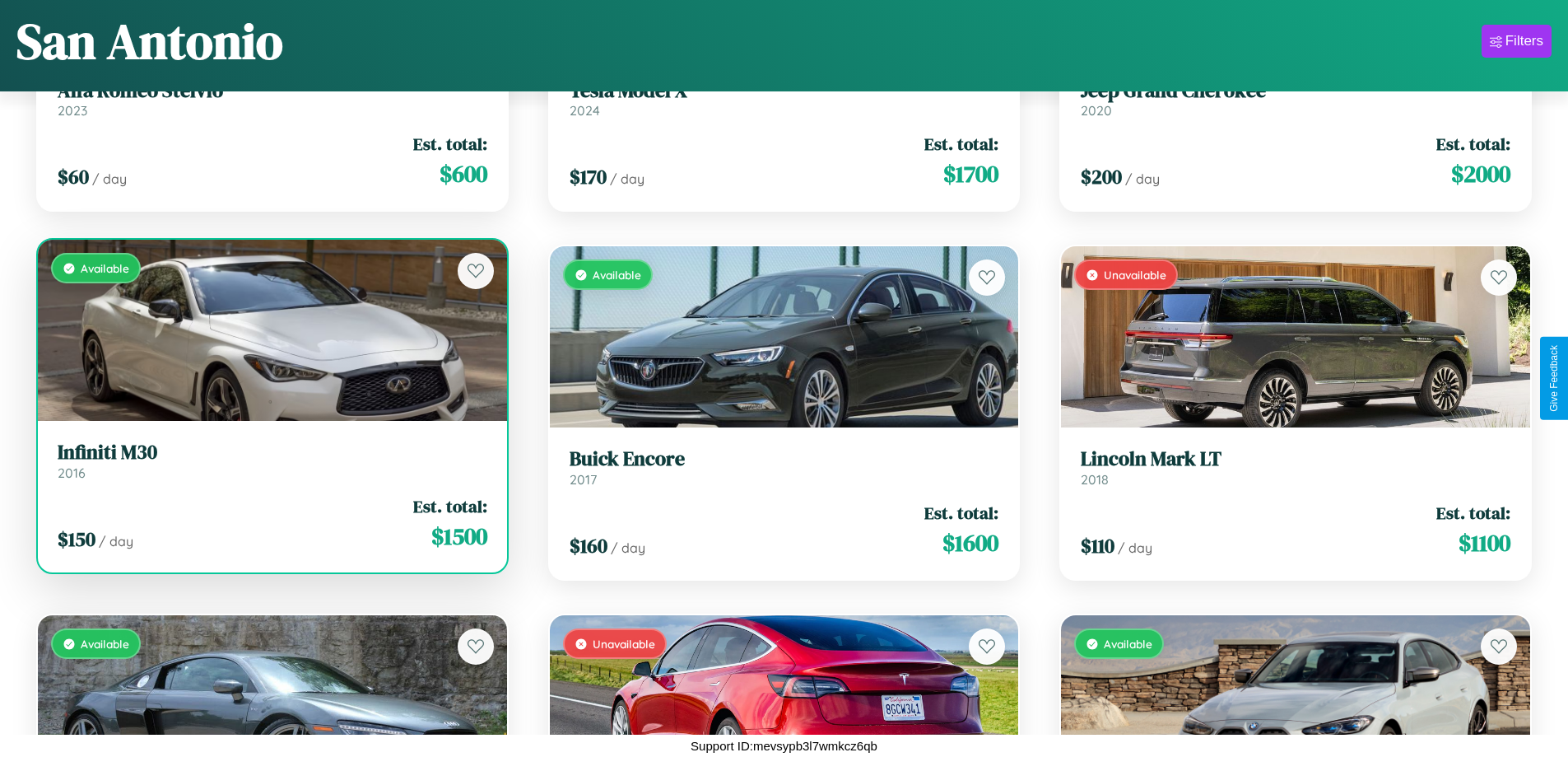
click at [270, 337] on div "Available" at bounding box center [272, 331] width 470 height 182
click at [270, 330] on div "Available" at bounding box center [272, 331] width 470 height 182
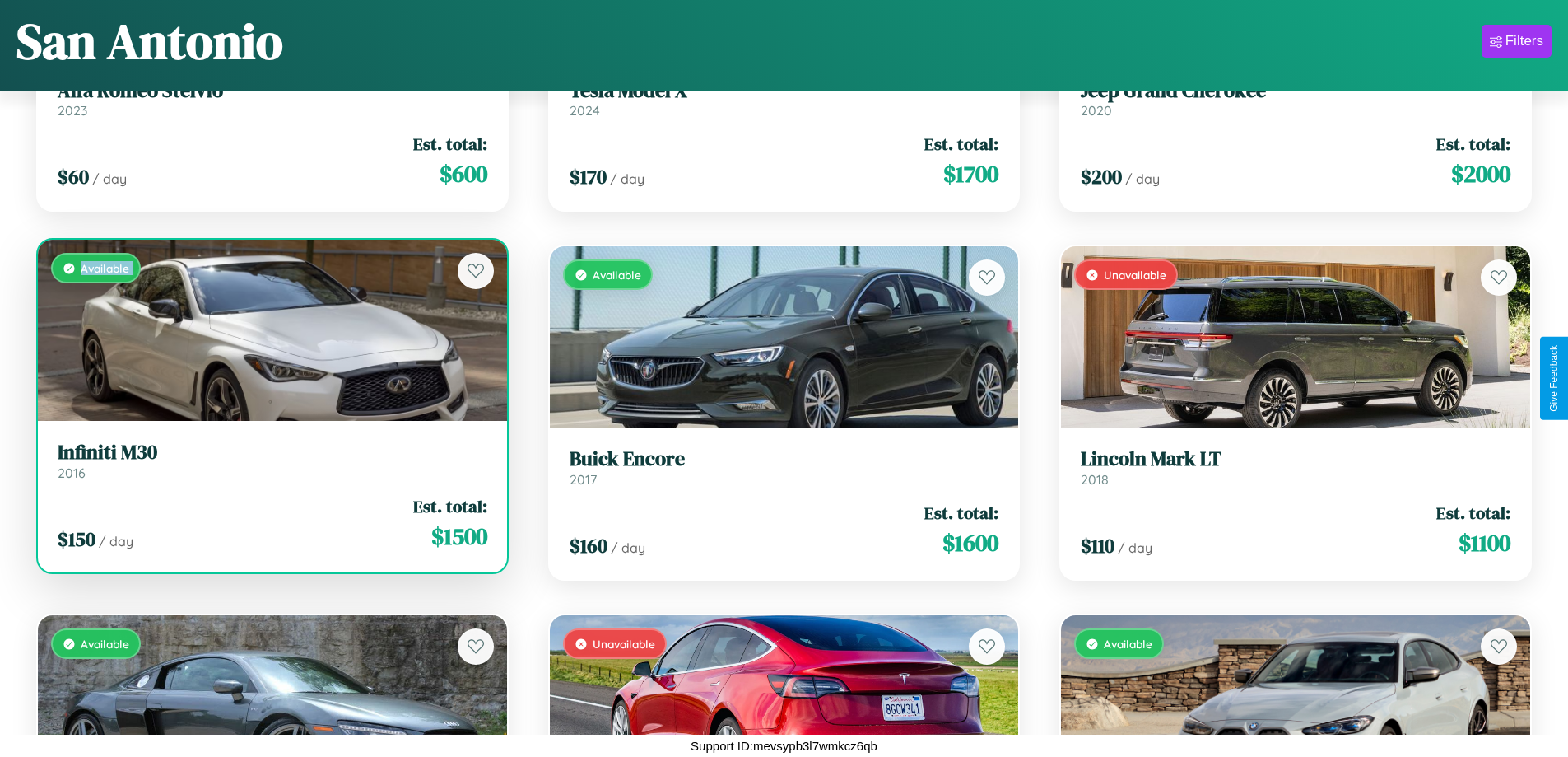
click at [270, 330] on div "Available" at bounding box center [272, 331] width 470 height 182
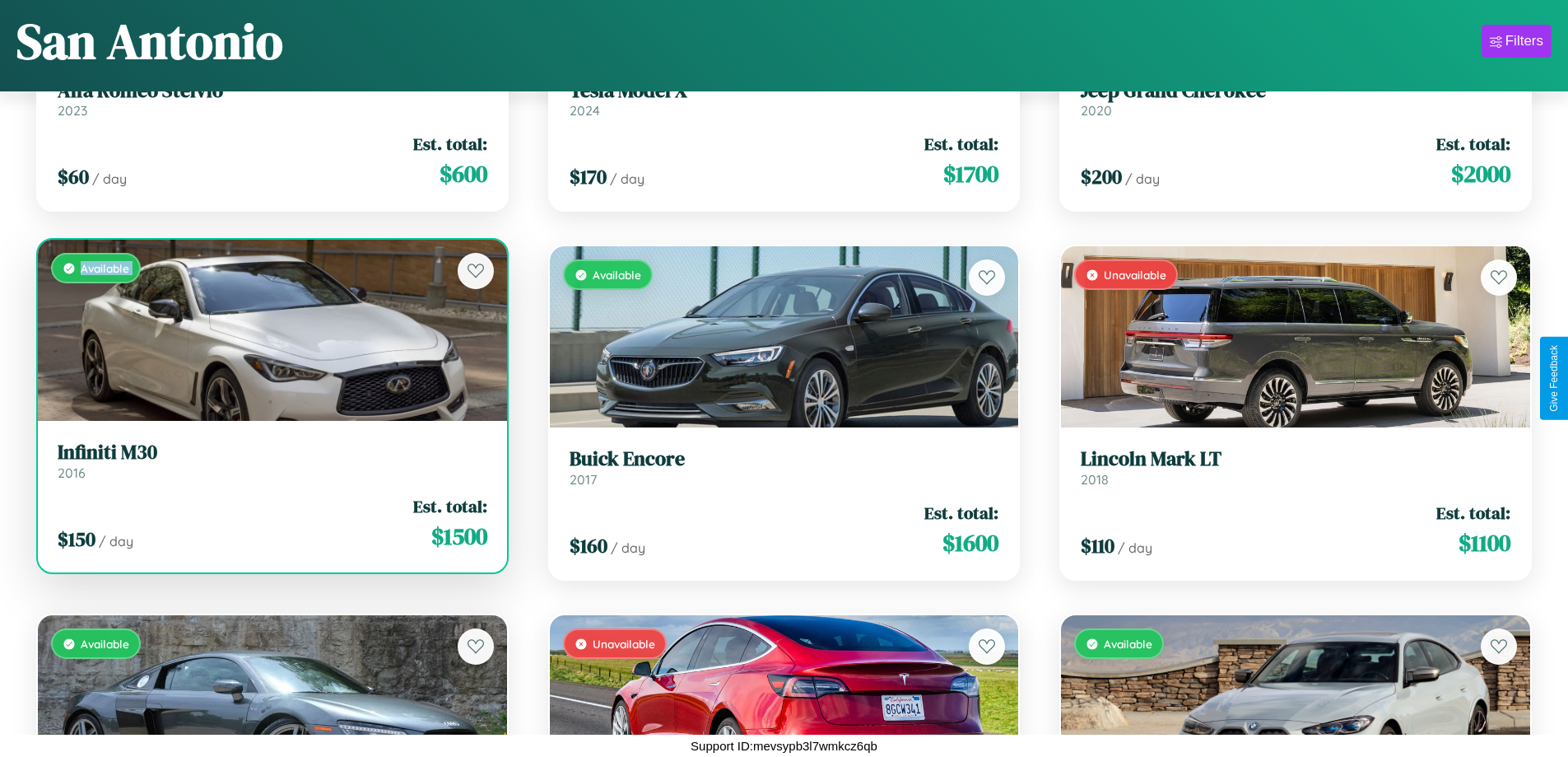
click at [270, 330] on div "Available" at bounding box center [272, 331] width 470 height 182
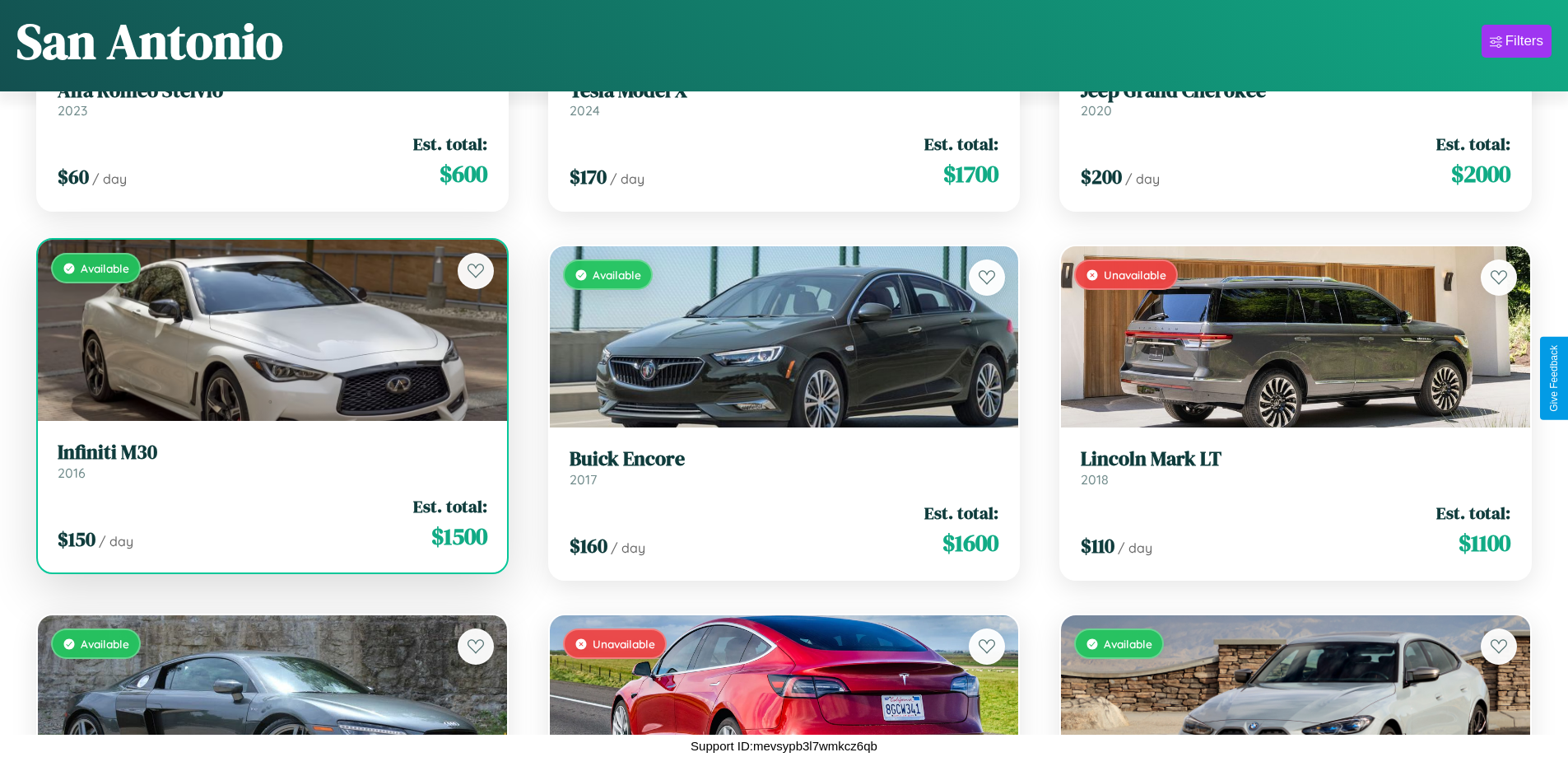
click at [270, 330] on div "Available" at bounding box center [272, 331] width 470 height 182
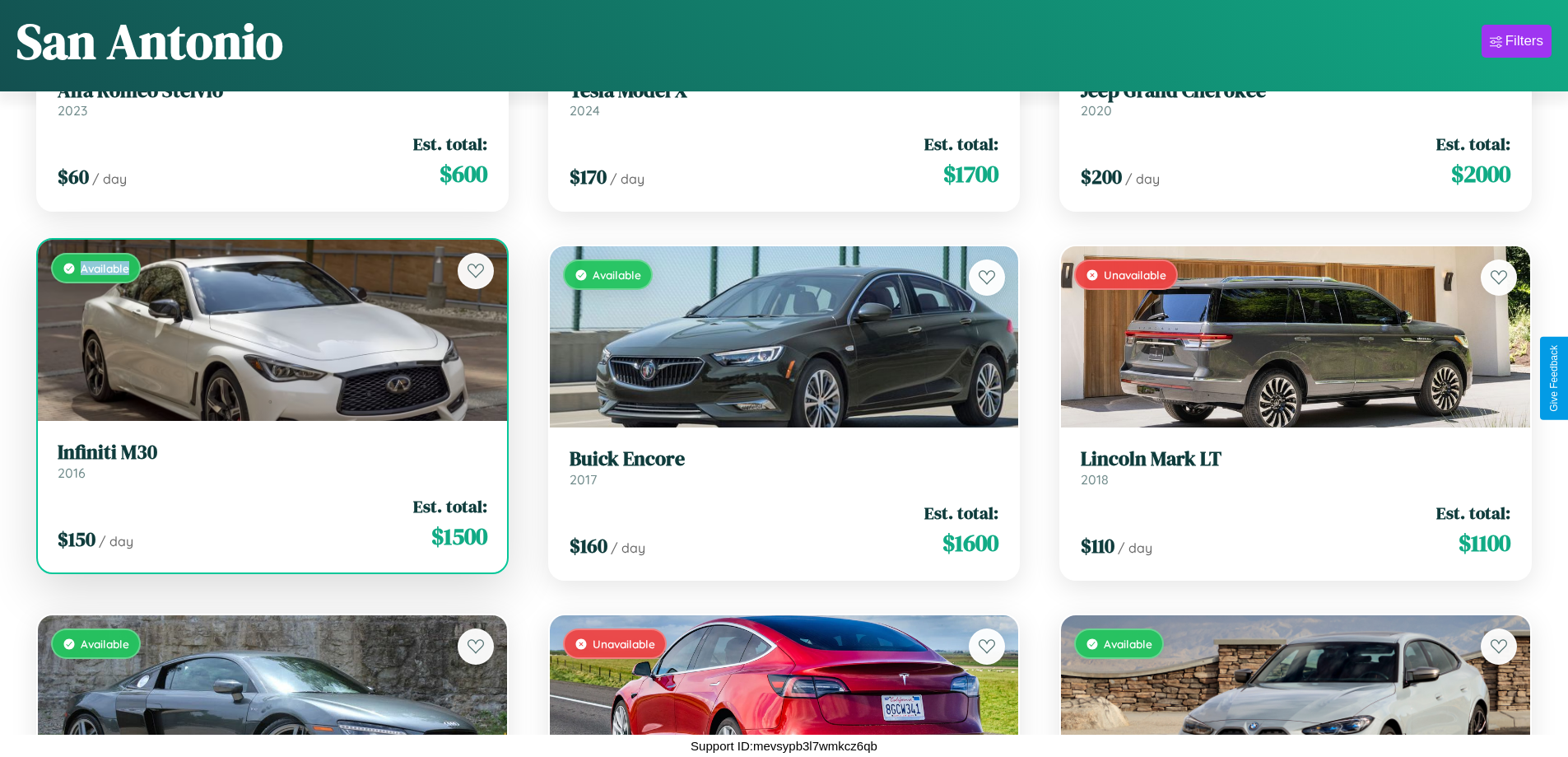
click at [270, 330] on div "Available" at bounding box center [272, 331] width 470 height 182
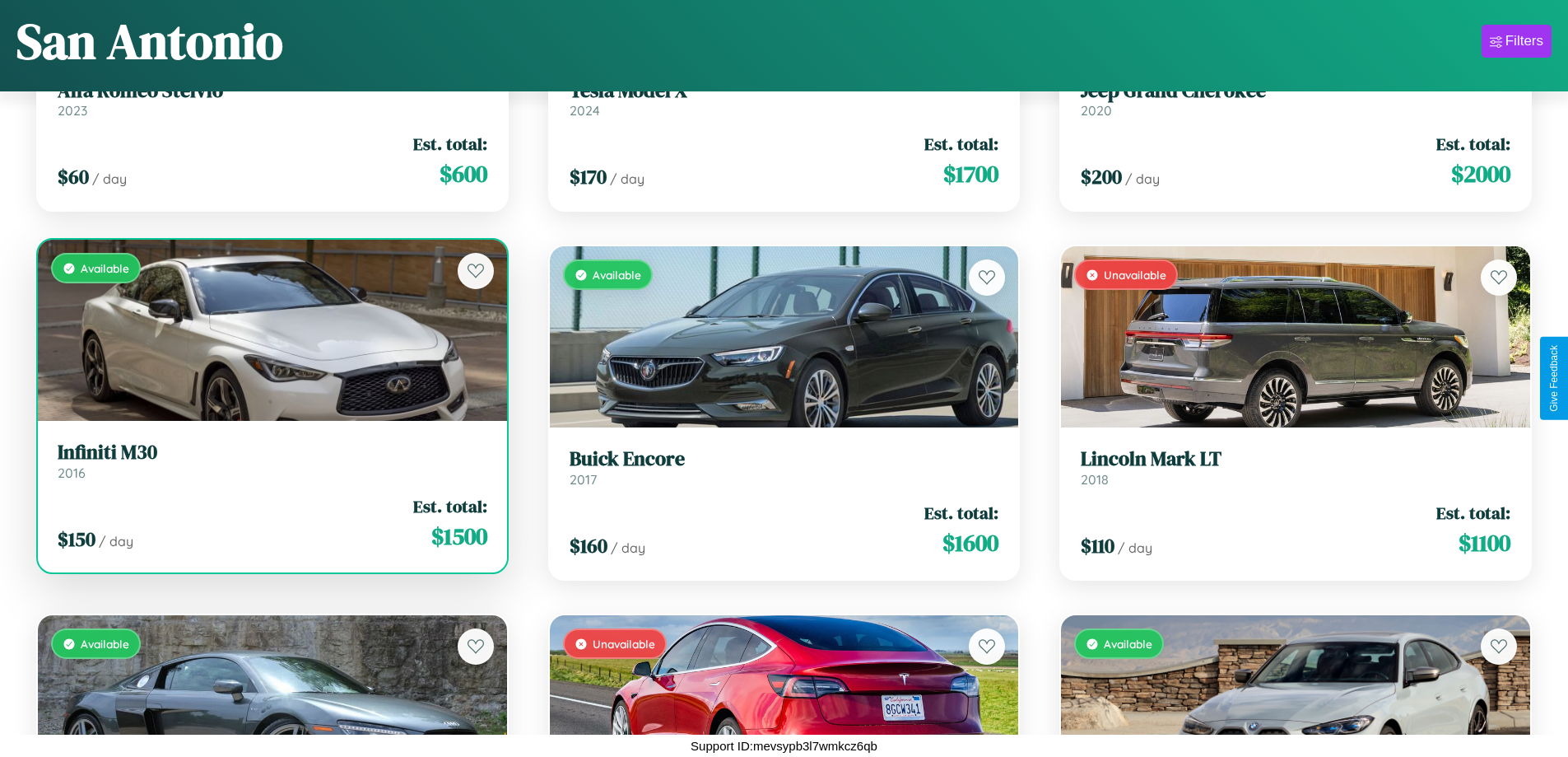
click at [270, 461] on h3 "Infiniti M30" at bounding box center [272, 453] width 430 height 24
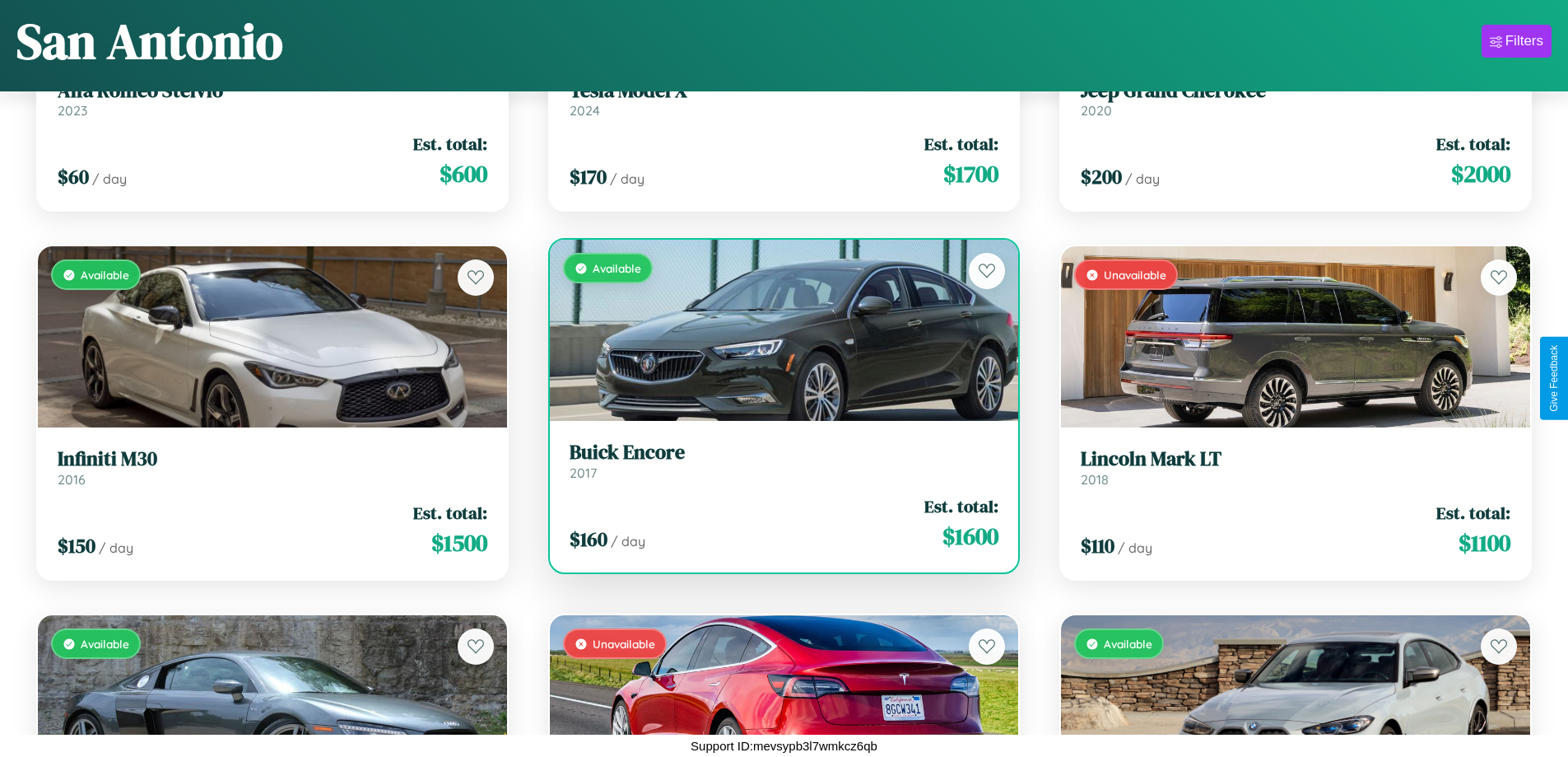
scroll to position [6133, 0]
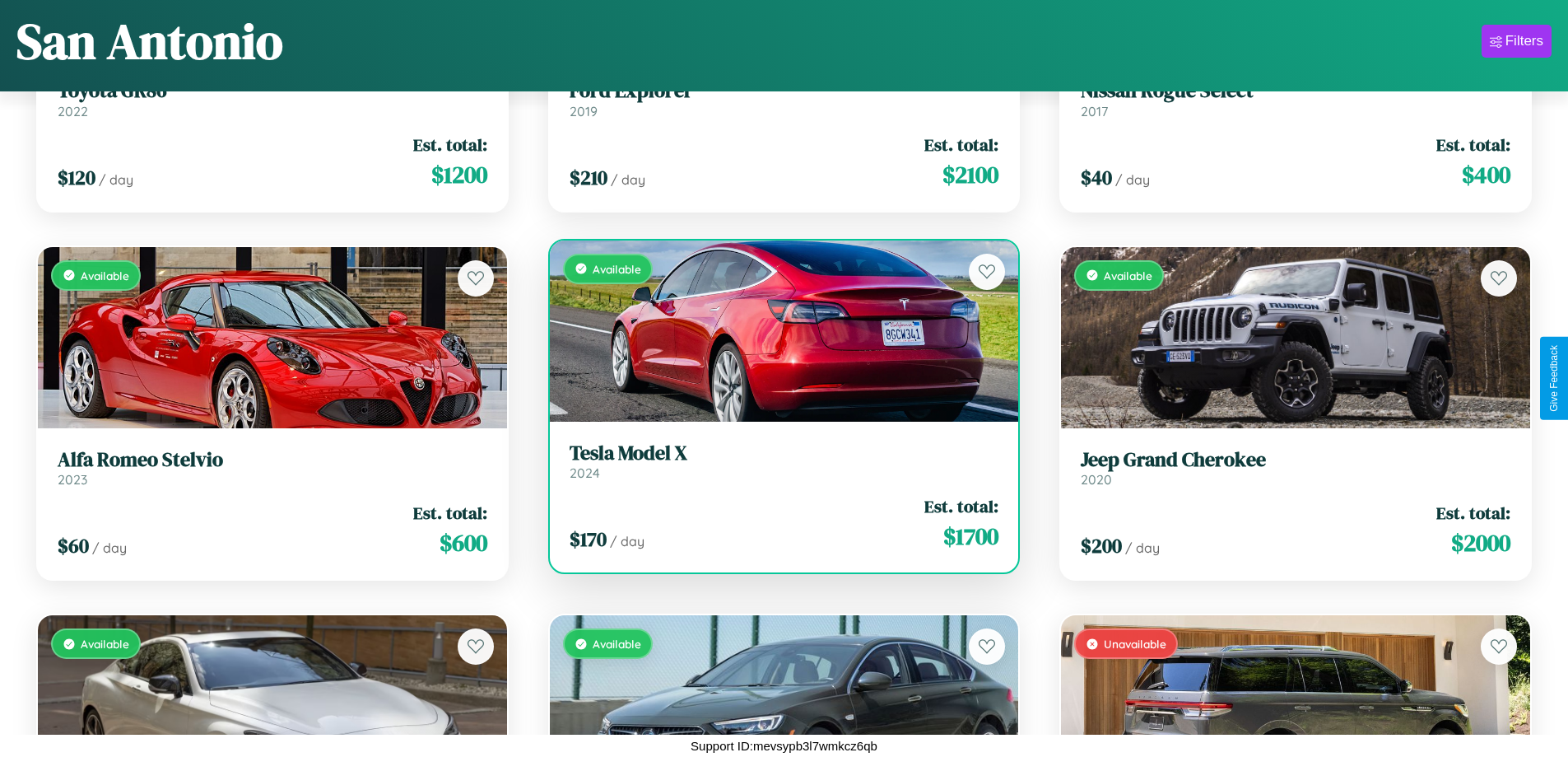
click at [777, 461] on h3 "Tesla Model X" at bounding box center [784, 453] width 430 height 24
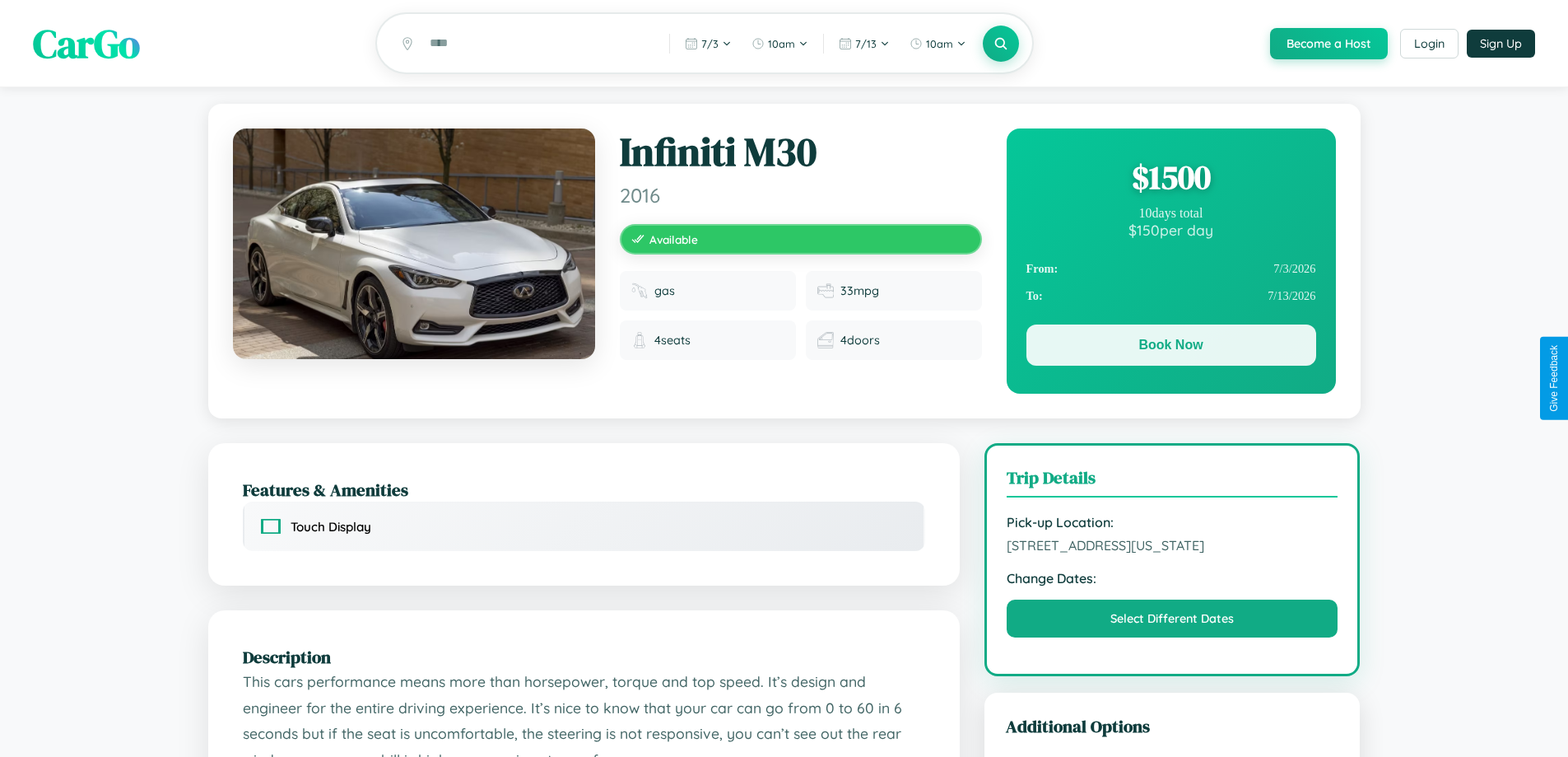
click at [1171, 347] on button "Book Now" at bounding box center [1171, 345] width 290 height 41
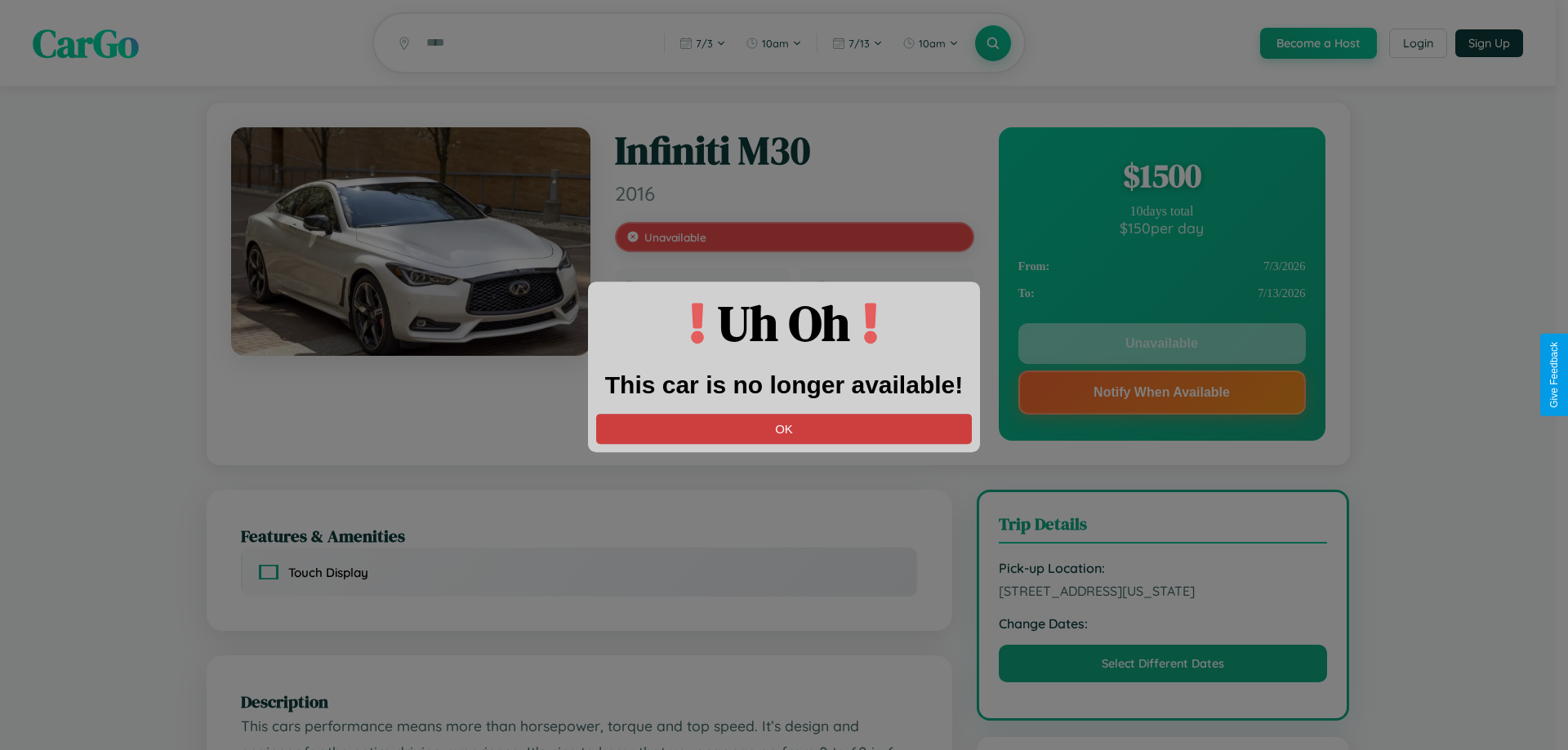
click at [784, 429] on button "OK" at bounding box center [784, 429] width 376 height 30
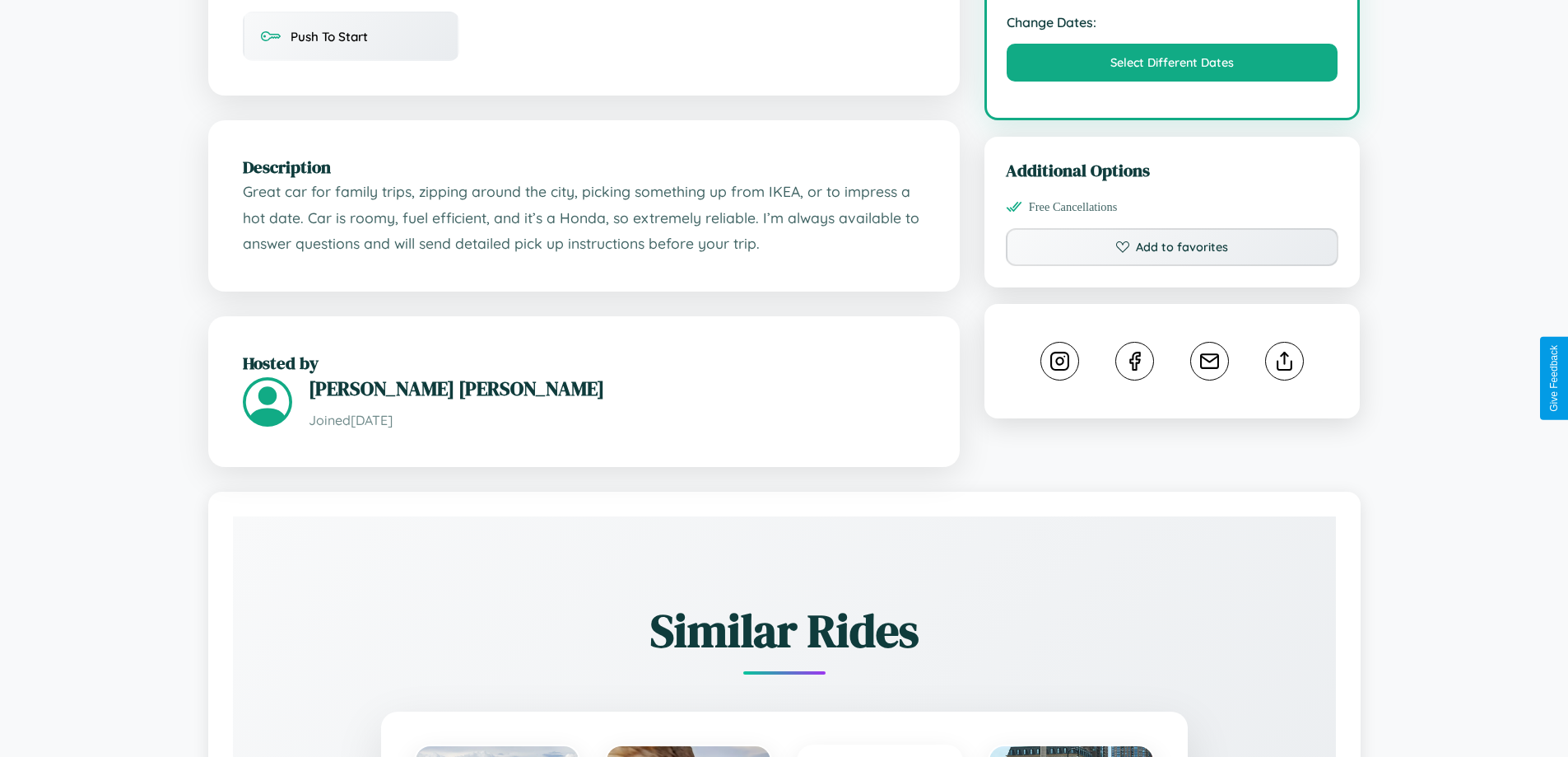
scroll to position [558, 0]
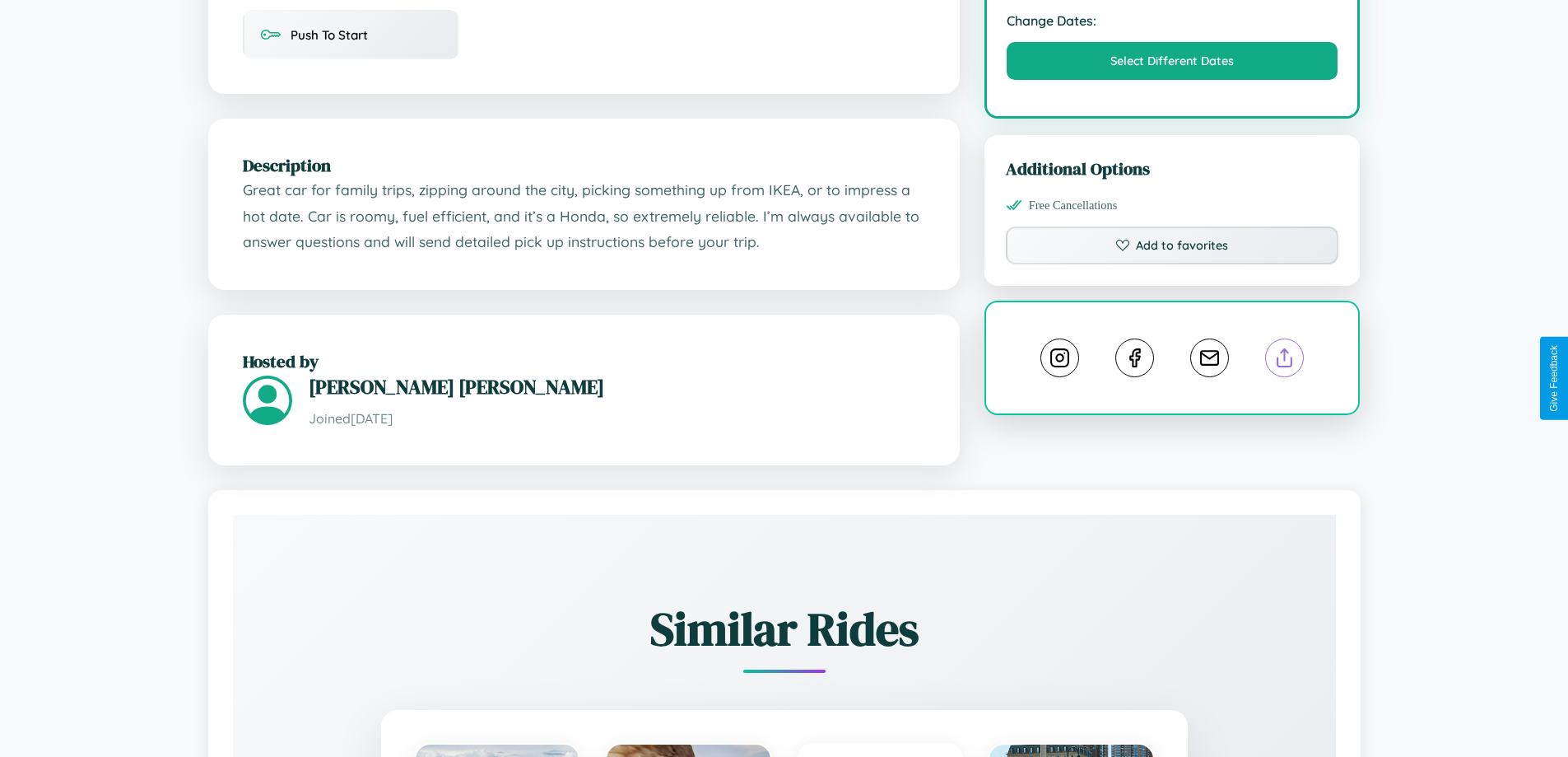
click at [1286, 360] on line at bounding box center [1286, 355] width 0 height 11
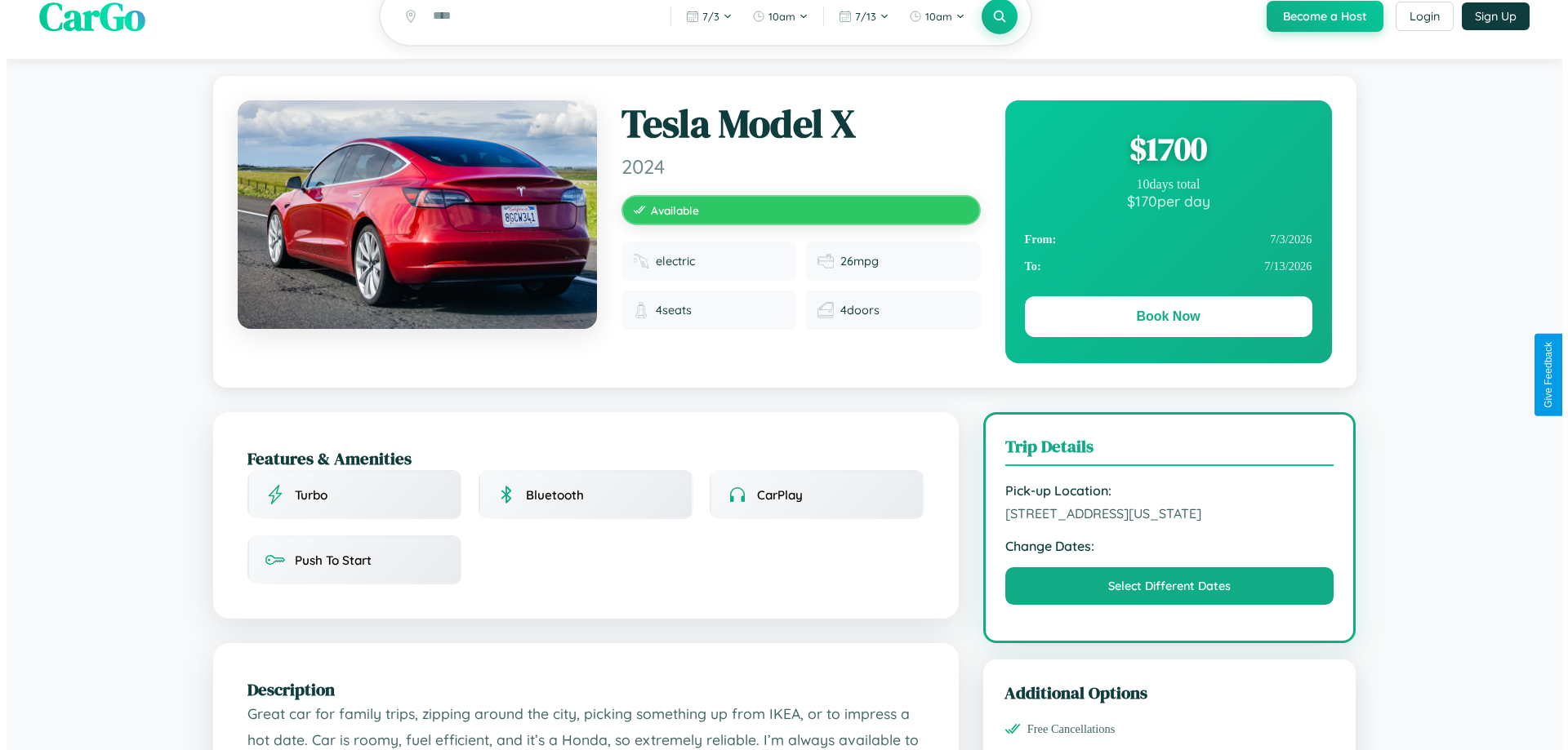
scroll to position [0, 0]
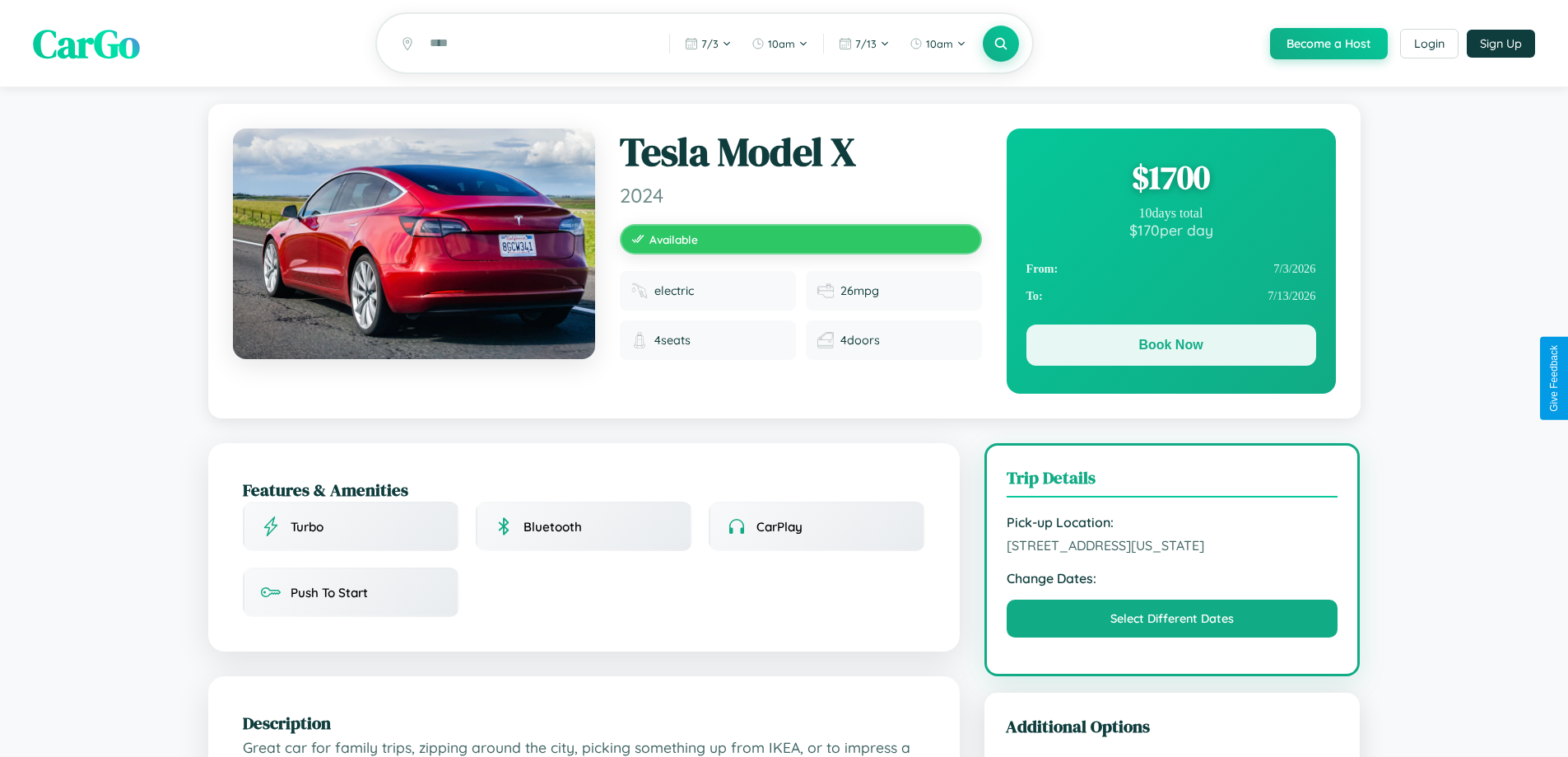
click at [1171, 349] on button "Book Now" at bounding box center [1171, 345] width 290 height 41
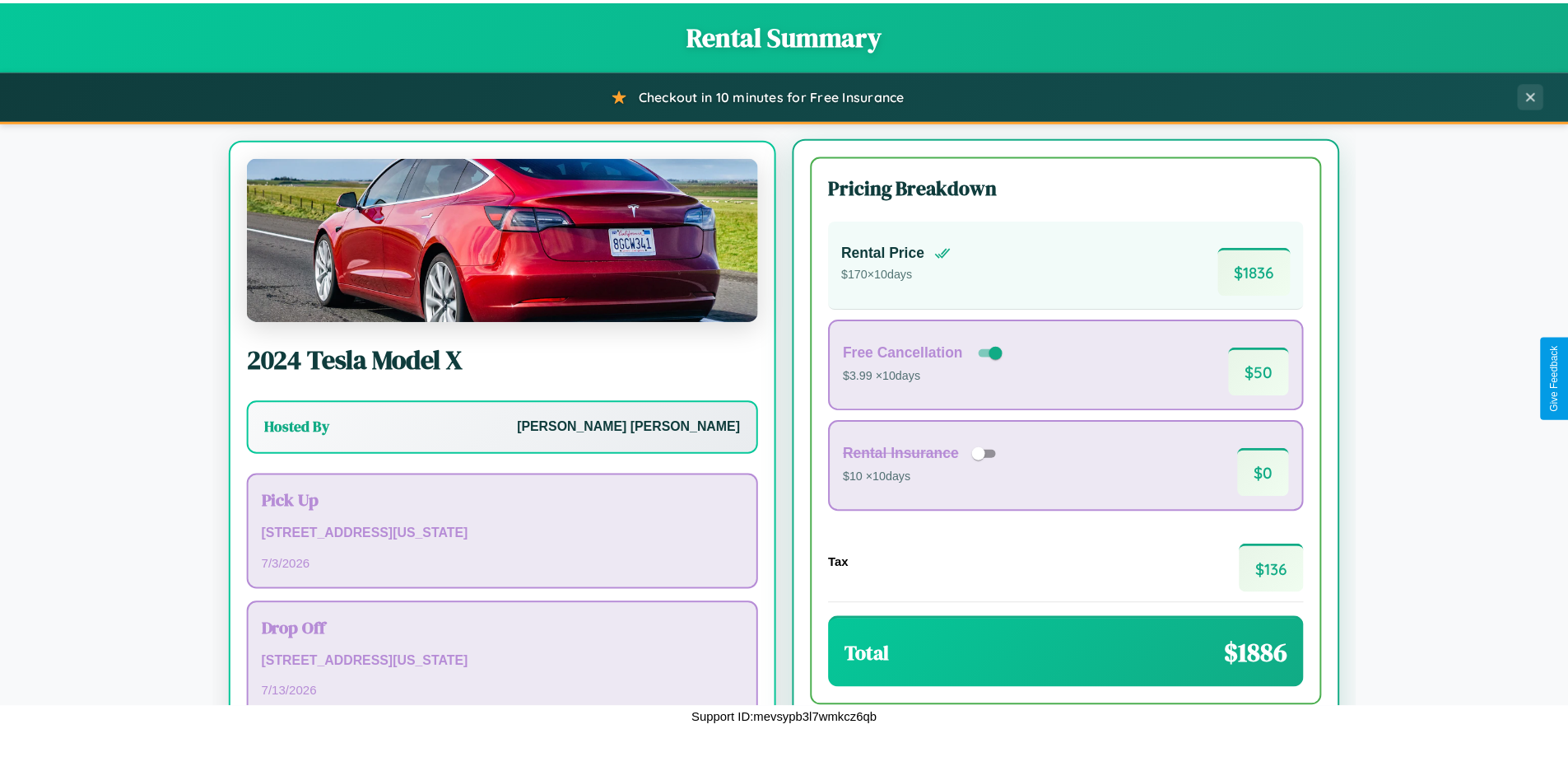
scroll to position [77, 0]
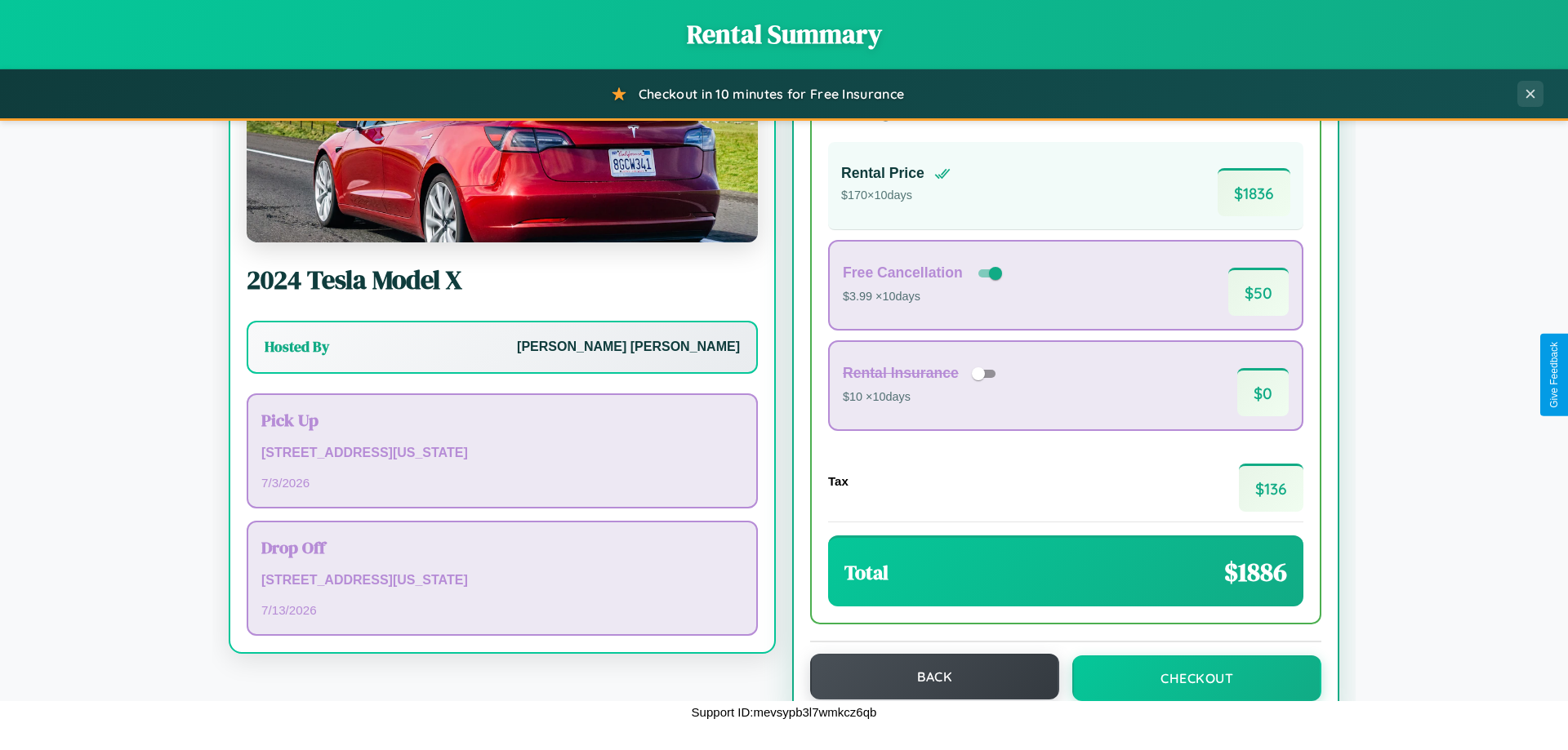
click at [927, 677] on button "Back" at bounding box center [934, 677] width 249 height 46
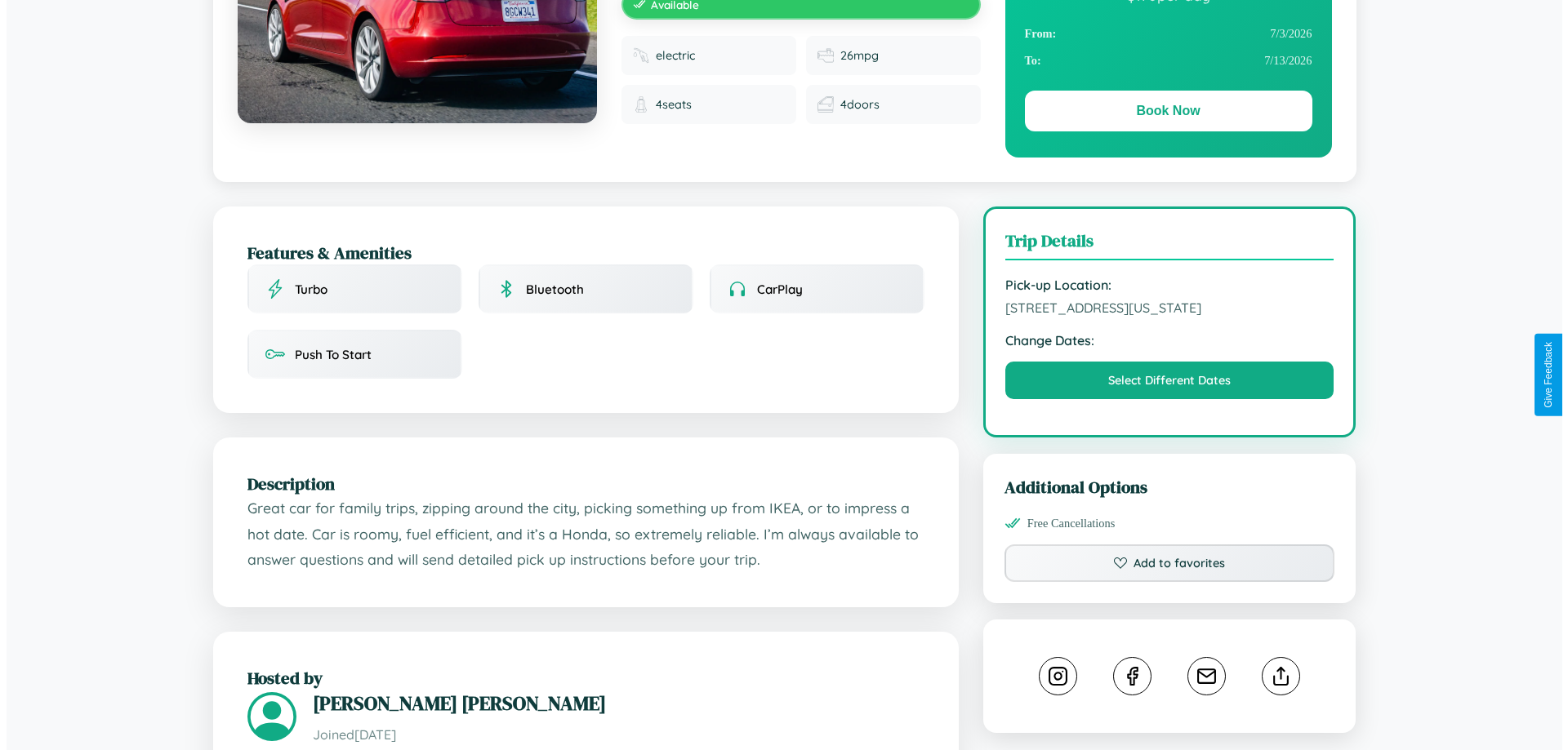
scroll to position [440, 0]
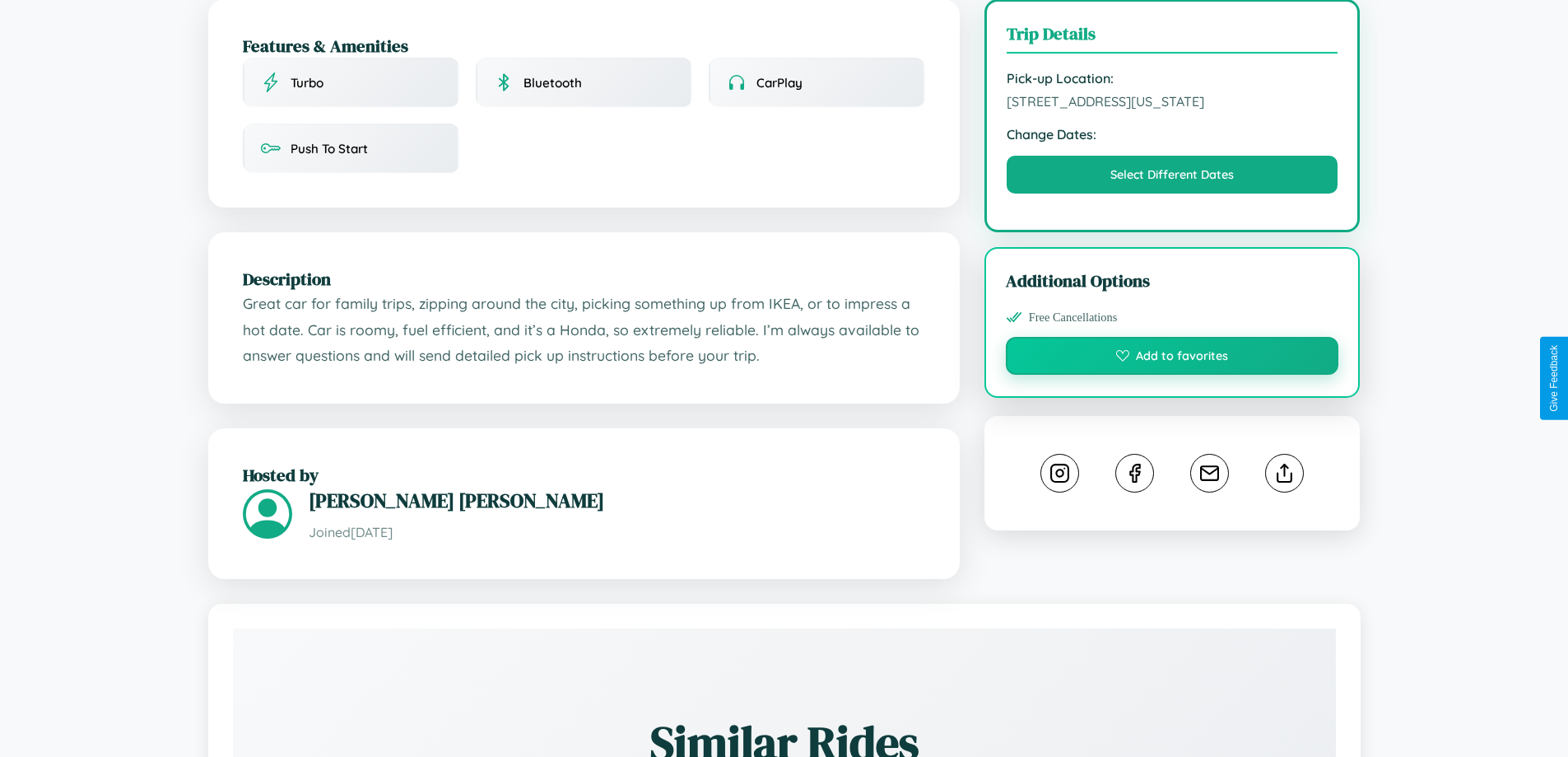
click at [1173, 374] on button "Add to favorites" at bounding box center [1173, 356] width 333 height 38
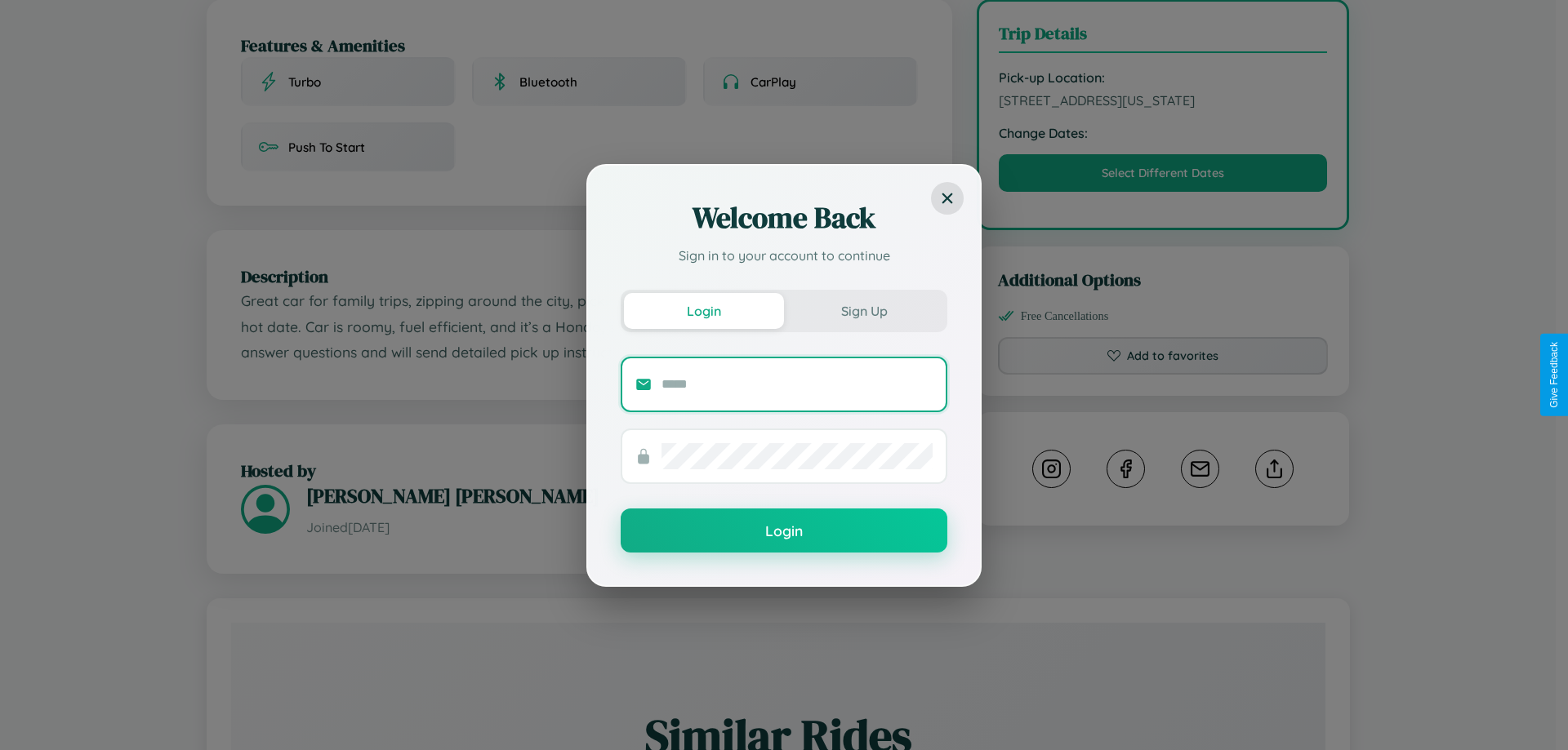
click at [797, 384] on input "text" at bounding box center [796, 384] width 271 height 26
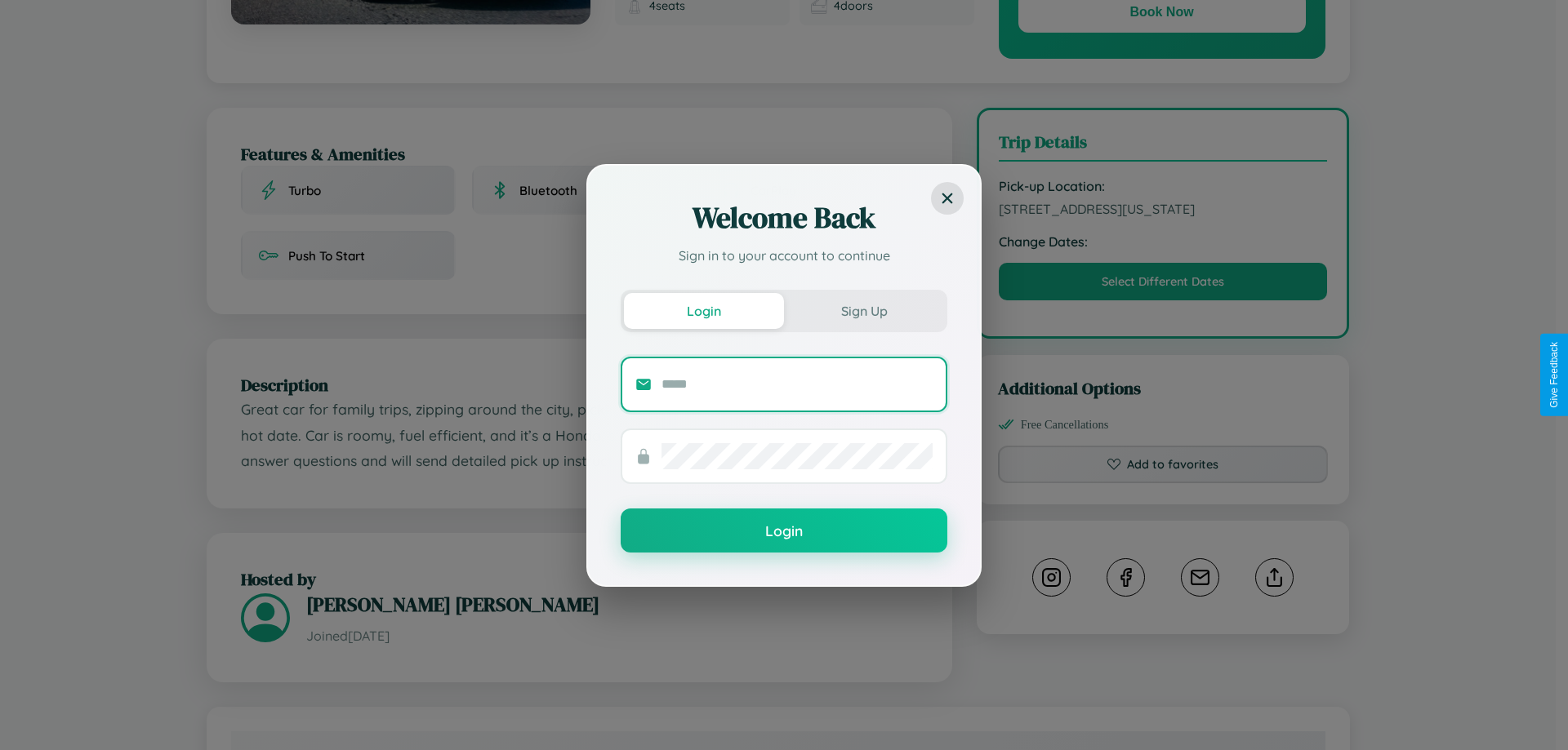
scroll to position [0, 0]
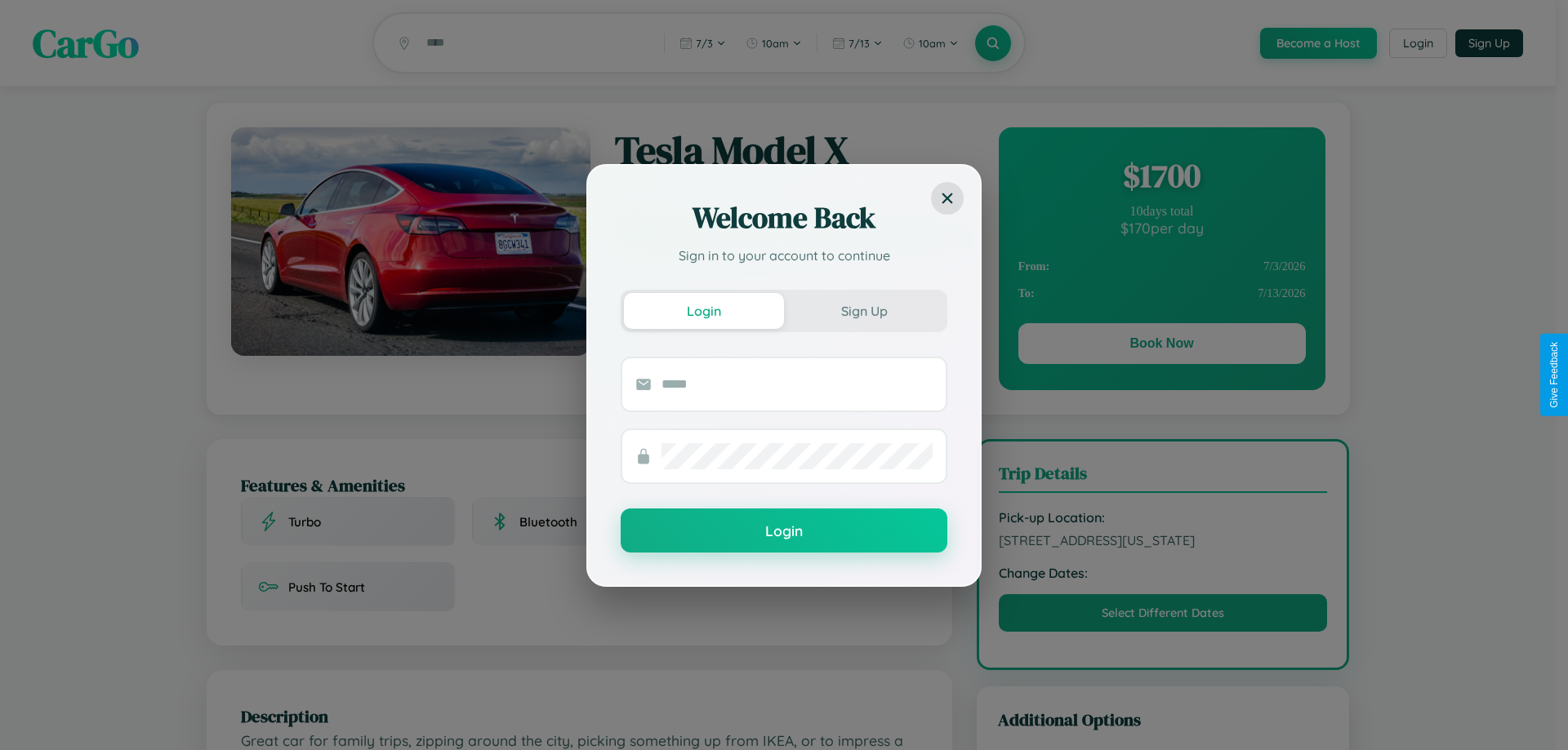
click at [1161, 346] on div "Welcome Back Sign in to your account to continue Login Sign Up Login" at bounding box center [784, 375] width 1568 height 750
